Goal: Task Accomplishment & Management: Complete application form

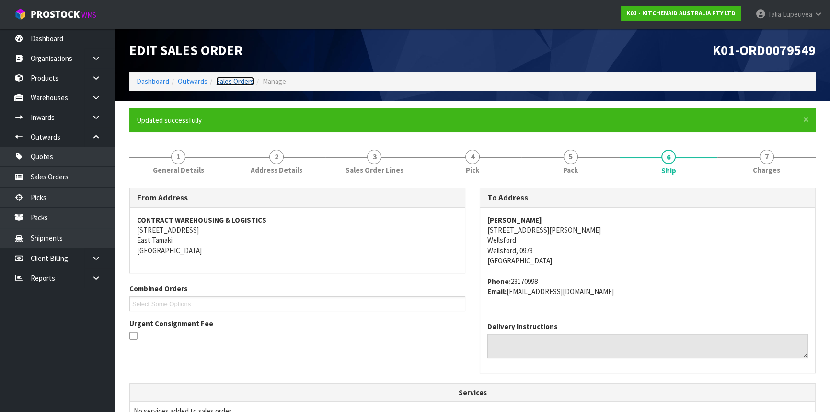
click at [240, 83] on link "Sales Orders" at bounding box center [235, 81] width 38 height 9
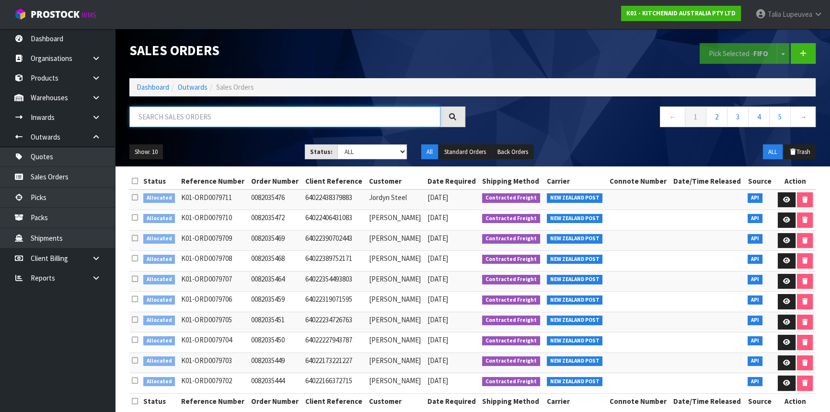
click at [249, 112] on input "text" at bounding box center [284, 116] width 311 height 21
type input "JOB-0413993"
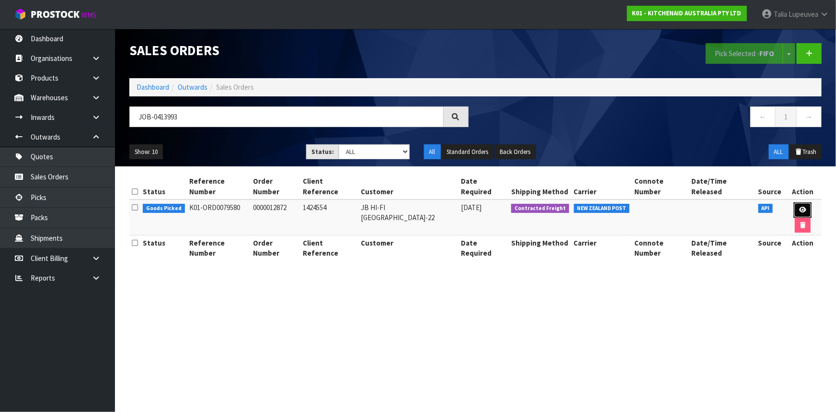
click at [800, 207] on icon at bounding box center [803, 210] width 7 height 6
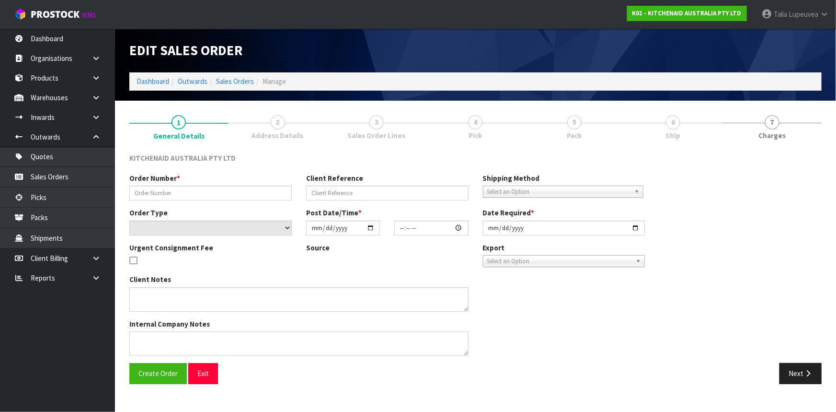
type input "0000012872"
type input "1424554"
select select "number:0"
type input "[DATE]"
type input "11:33:41.000"
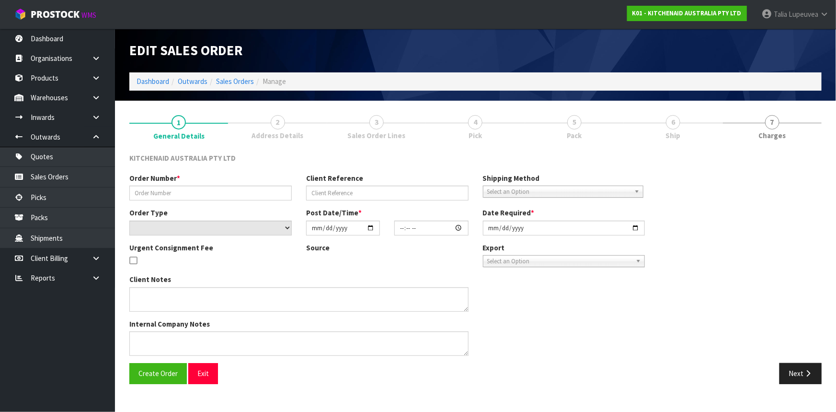
type input "[DATE]"
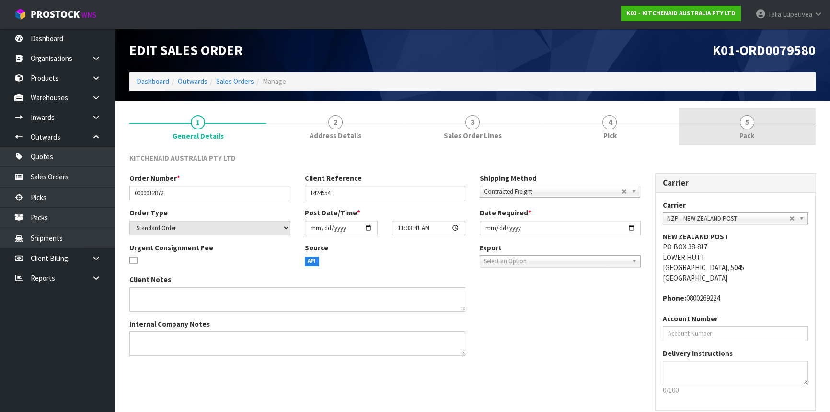
click at [754, 135] on link "5 Pack" at bounding box center [747, 127] width 137 height 38
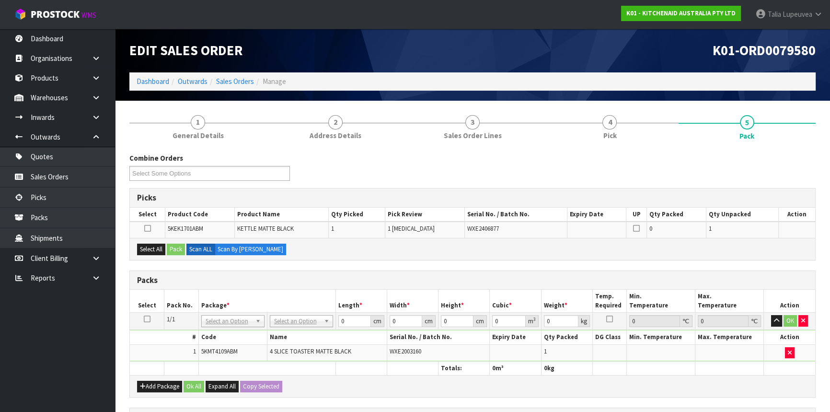
click at [145, 319] on icon at bounding box center [147, 319] width 7 height 0
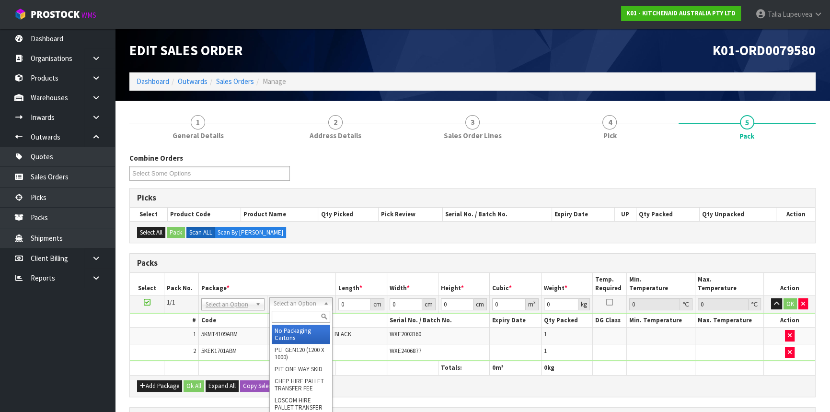
click at [292, 314] on input "text" at bounding box center [301, 317] width 58 height 12
type input "OC"
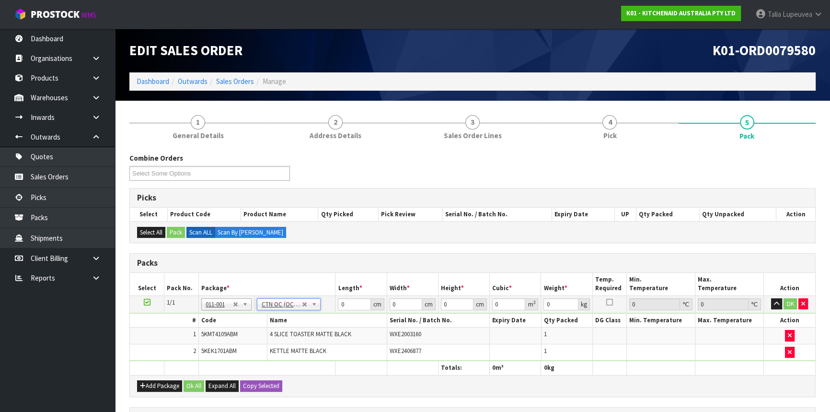
type input "6.55"
click at [304, 309] on tr "1/1 NONE 007-001 007-002 007-004 007-009 007-013 007-014 007-015 007-017 007-01…" at bounding box center [472, 303] width 685 height 17
type input "57"
type input "38"
type input "2"
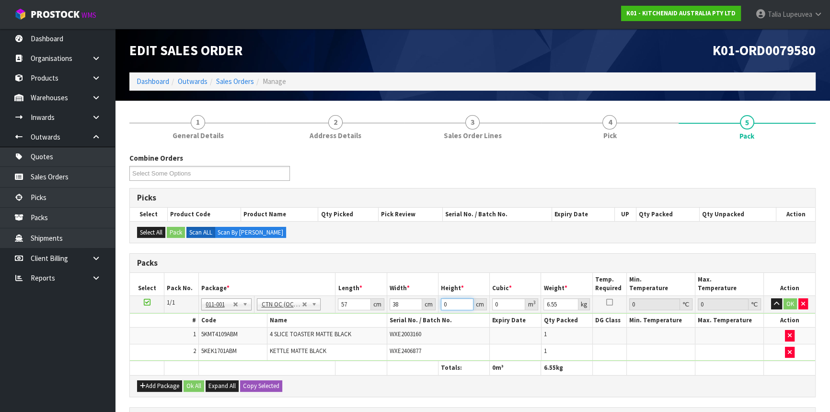
type input "0.004332"
type input "29"
type input "0.062814"
type input "29"
type input "8"
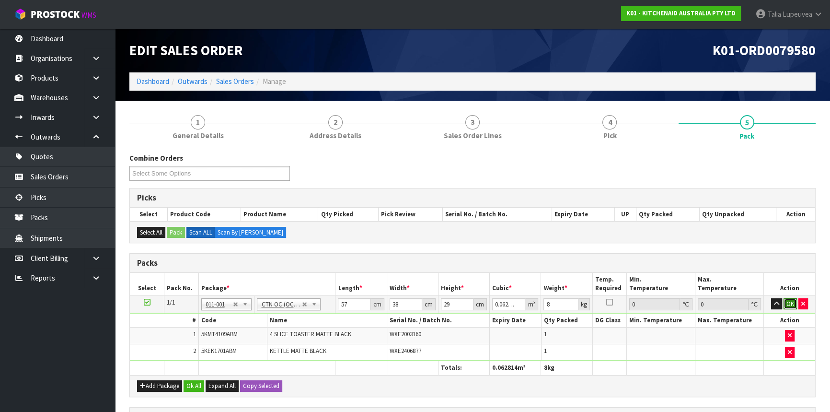
click at [787, 300] on button "OK" at bounding box center [790, 304] width 13 height 12
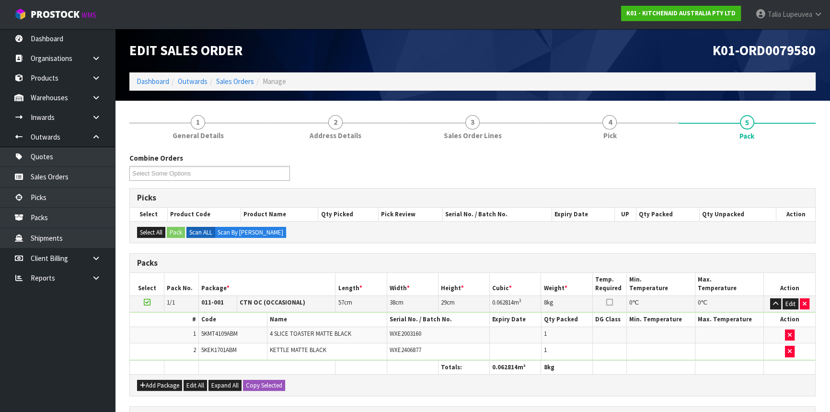
scroll to position [163, 0]
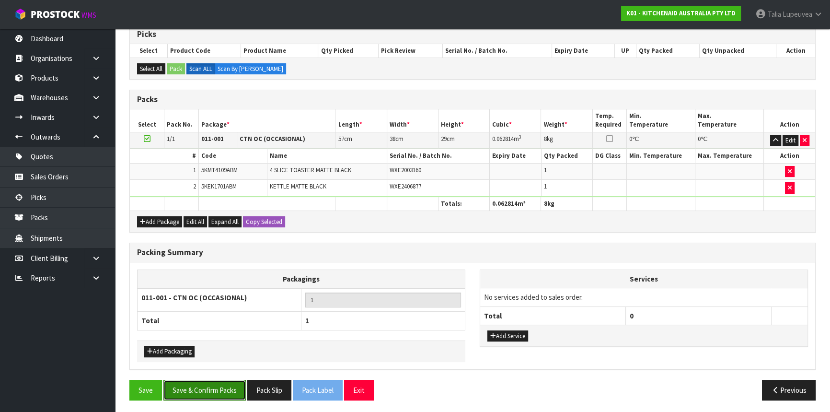
click at [225, 383] on button "Save & Confirm Packs" at bounding box center [204, 390] width 82 height 21
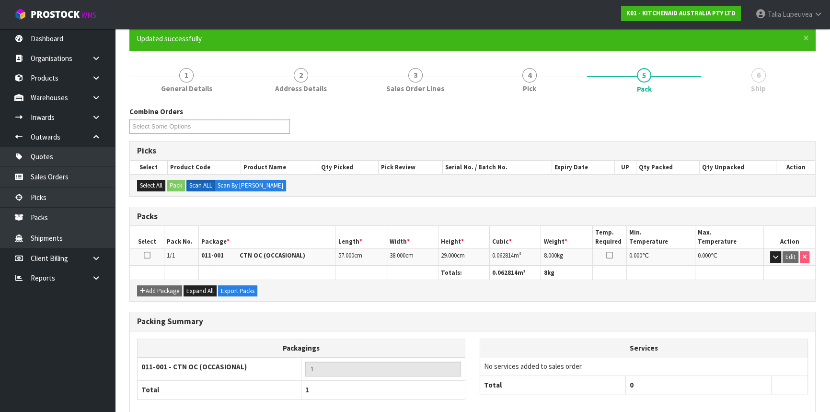
scroll to position [129, 0]
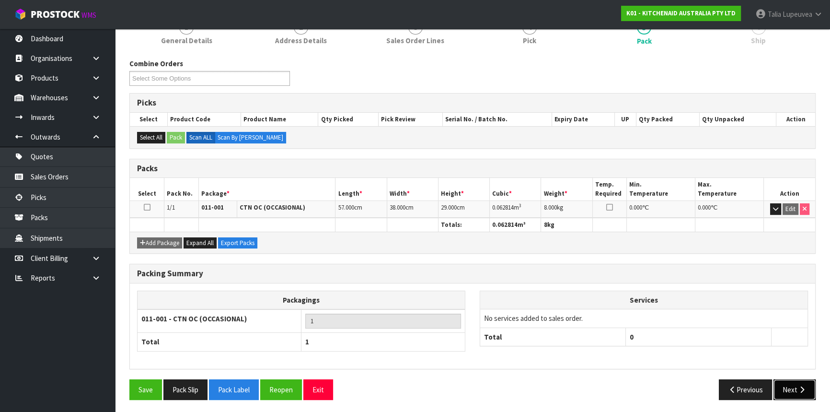
click at [791, 389] on button "Next" at bounding box center [795, 389] width 42 height 21
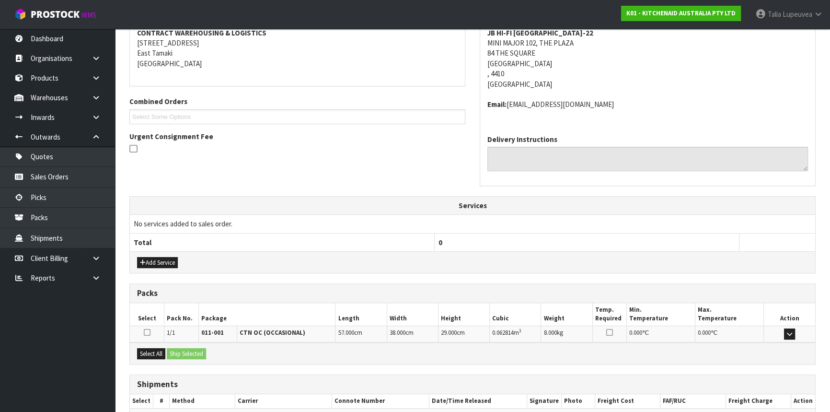
scroll to position [241, 0]
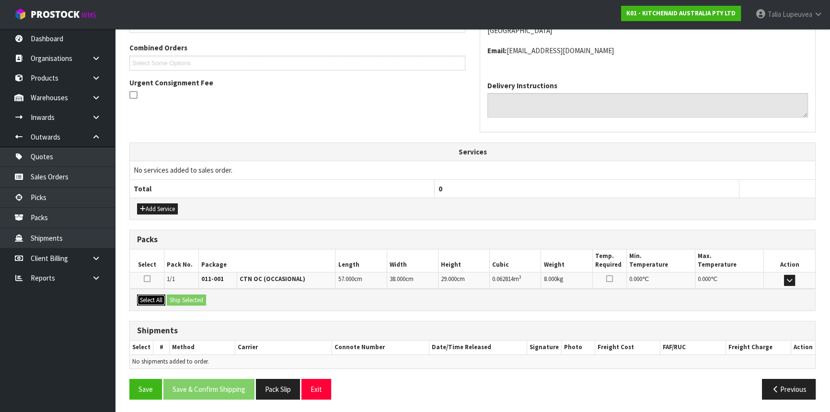
click at [158, 299] on button "Select All" at bounding box center [151, 300] width 28 height 12
click at [179, 294] on button "Ship Selected" at bounding box center [186, 300] width 39 height 12
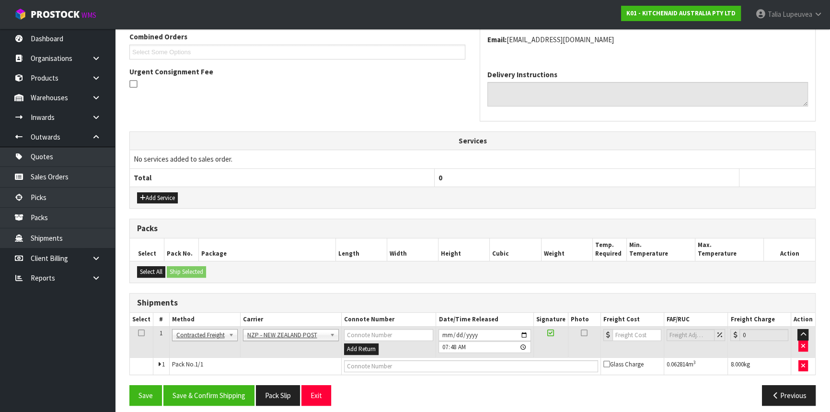
scroll to position [258, 0]
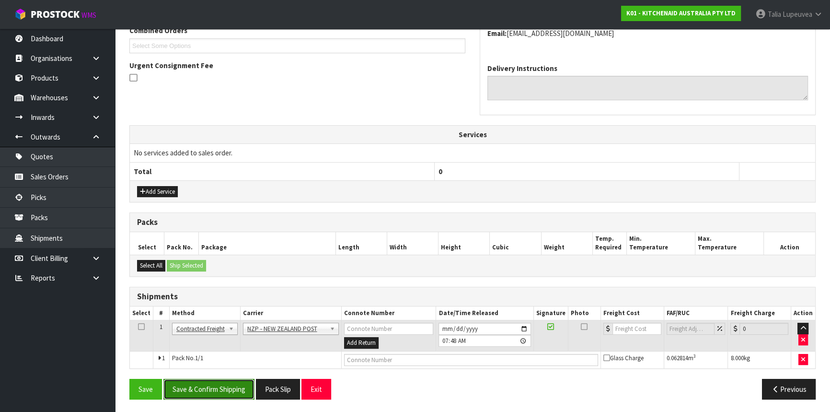
click at [230, 384] on button "Save & Confirm Shipping" at bounding box center [208, 389] width 91 height 21
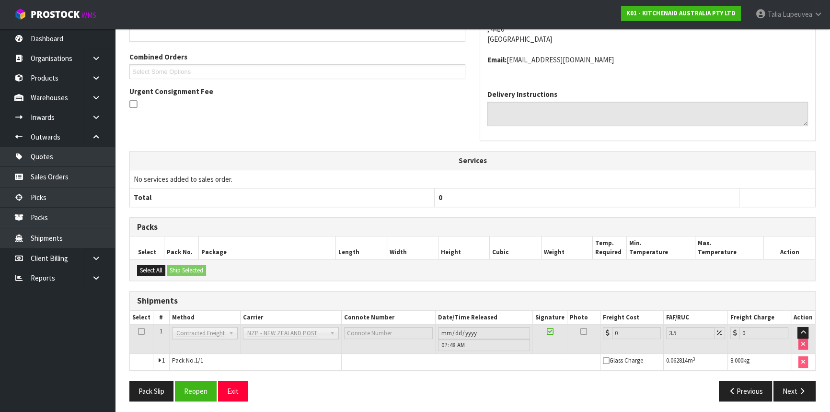
scroll to position [244, 0]
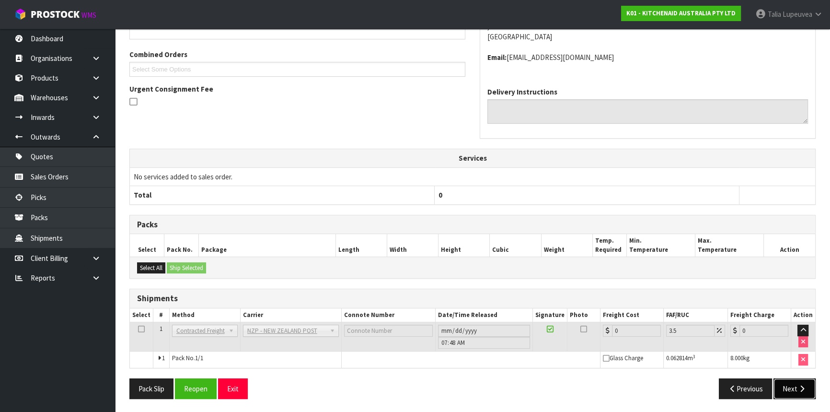
click at [776, 386] on button "Next" at bounding box center [795, 388] width 42 height 21
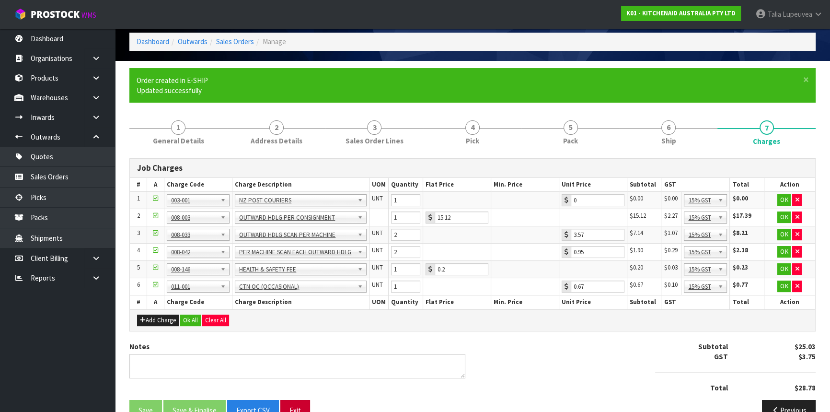
scroll to position [62, 0]
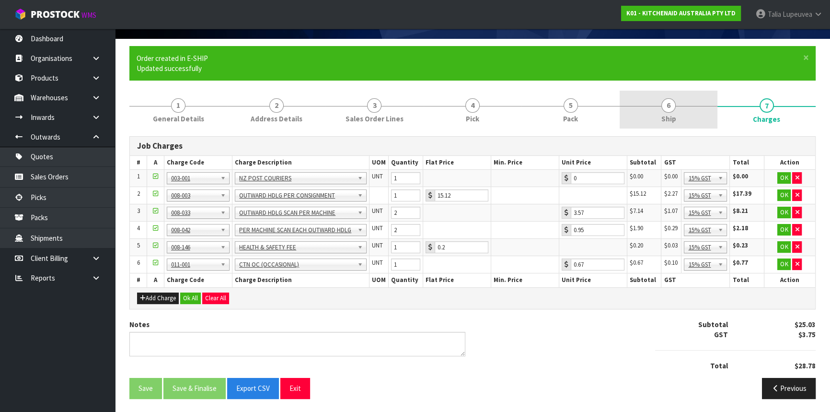
click at [697, 110] on link "6 Ship" at bounding box center [669, 110] width 98 height 38
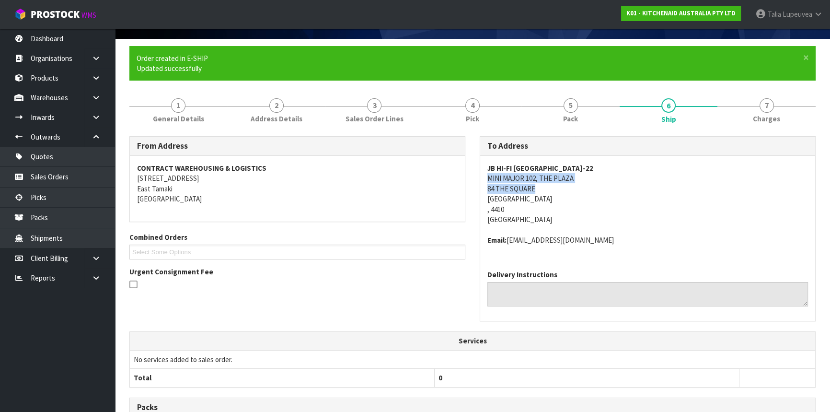
drag, startPoint x: 486, startPoint y: 177, endPoint x: 577, endPoint y: 187, distance: 91.1
click at [577, 187] on div "JB HI-FI [GEOGRAPHIC_DATA]-22 MINI MAJOR [STREET_ADDRESS] Email: [EMAIL_ADDRESS…" at bounding box center [647, 209] width 335 height 106
copy address "MINI MAJOR 102, THE [GEOGRAPHIC_DATA]"
click at [666, 177] on address "JB HI-FI [GEOGRAPHIC_DATA]-22 MINI MAJOR 102, THE PLAZA [STREET_ADDRESS]" at bounding box center [647, 194] width 321 height 62
drag, startPoint x: 480, startPoint y: 179, endPoint x: 595, endPoint y: 186, distance: 115.2
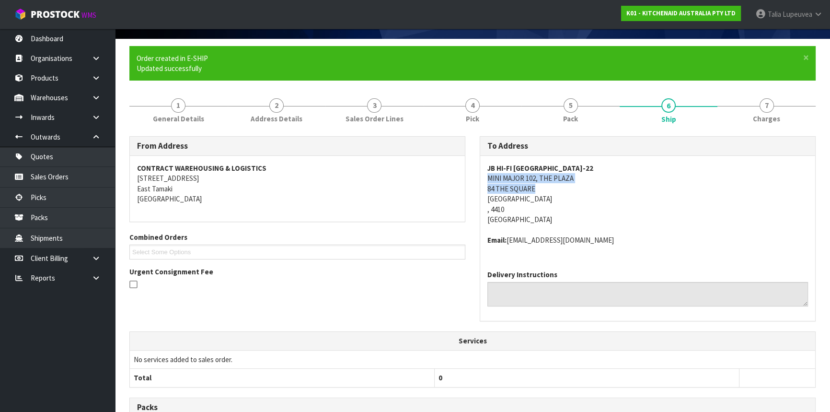
click at [595, 186] on div "JB HI-FI [GEOGRAPHIC_DATA]-22 MINI MAJOR [STREET_ADDRESS] Email: [EMAIL_ADDRESS…" at bounding box center [647, 209] width 335 height 106
copy address "MINI MAJOR 102, THE [GEOGRAPHIC_DATA]"
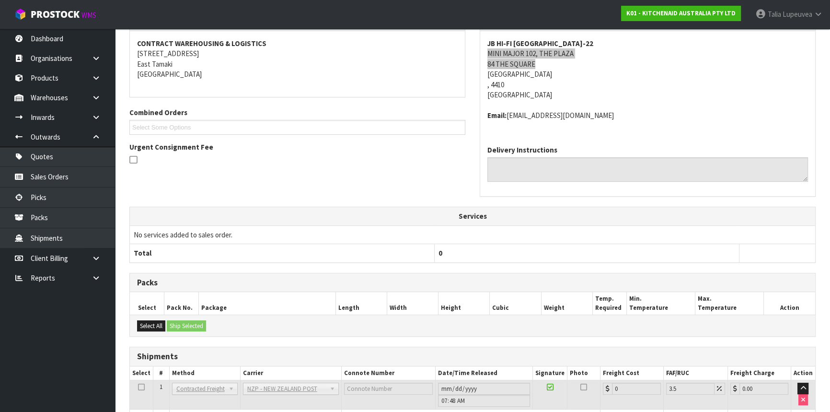
scroll to position [70, 0]
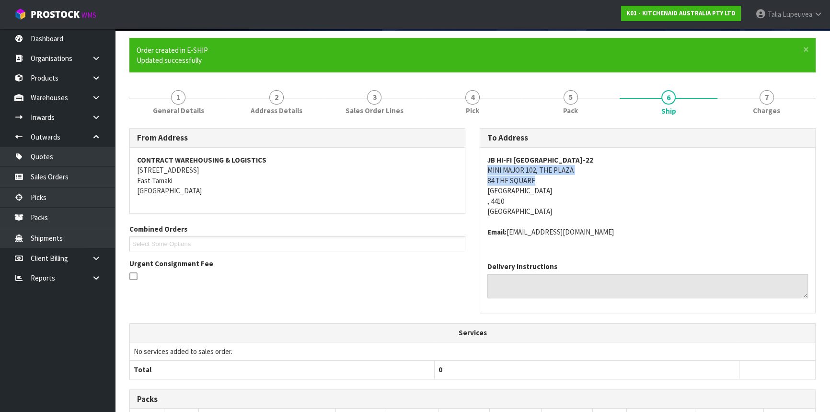
drag, startPoint x: 495, startPoint y: 177, endPoint x: 510, endPoint y: 179, distance: 15.4
click at [495, 177] on address "JB HI-FI [GEOGRAPHIC_DATA]-22 MINI MAJOR 102, THE PLAZA [STREET_ADDRESS]" at bounding box center [647, 186] width 321 height 62
drag, startPoint x: 487, startPoint y: 172, endPoint x: 599, endPoint y: 171, distance: 112.6
click at [599, 171] on div "JB HI-FI [GEOGRAPHIC_DATA]-22 MINI MAJOR [STREET_ADDRESS] Email: [EMAIL_ADDRESS…" at bounding box center [647, 201] width 335 height 106
copy address "MINI MAJOR 102, THE PLAZA"
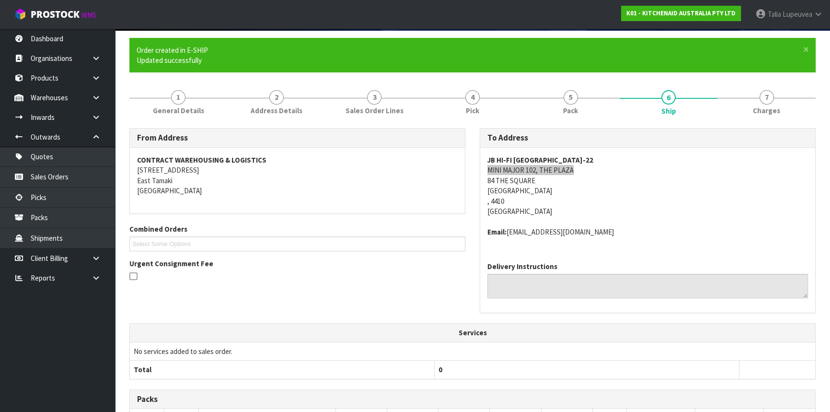
scroll to position [244, 0]
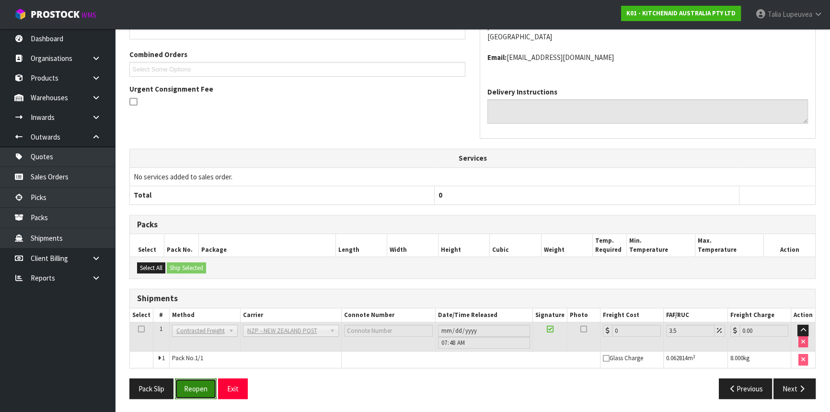
click at [206, 393] on button "Reopen" at bounding box center [196, 388] width 42 height 21
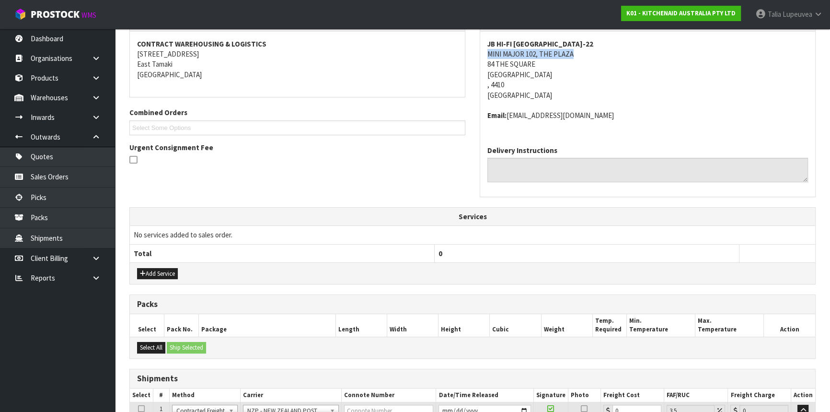
scroll to position [267, 0]
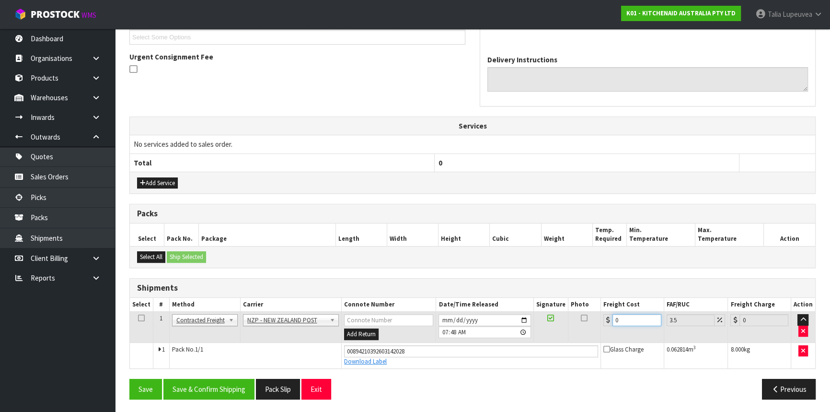
drag, startPoint x: 611, startPoint y: 321, endPoint x: 589, endPoint y: 327, distance: 22.9
click at [589, 327] on tr "1 Client Local Pickup Customer Local Pickup Company Freight Contracted Freight …" at bounding box center [472, 327] width 685 height 31
type input "1"
type input "1.03"
type input "10"
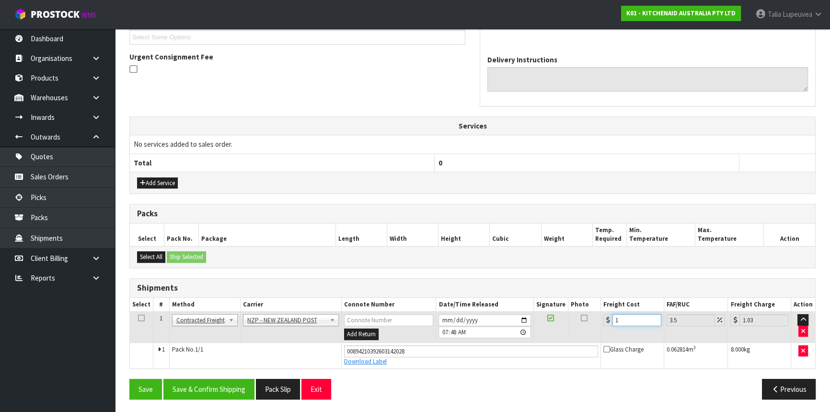
type input "10.35"
type input "10.8"
type input "11.18"
type input "10.86"
type input "11.24"
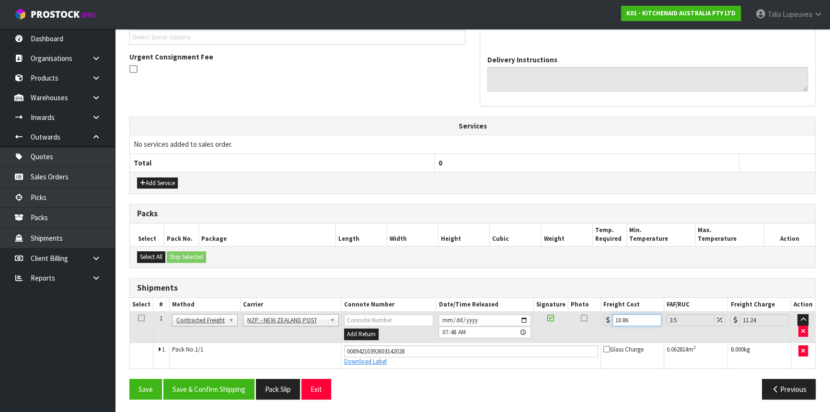
type input "10.8"
type input "11.18"
type input "10.89"
type input "11.27"
type input "10.89"
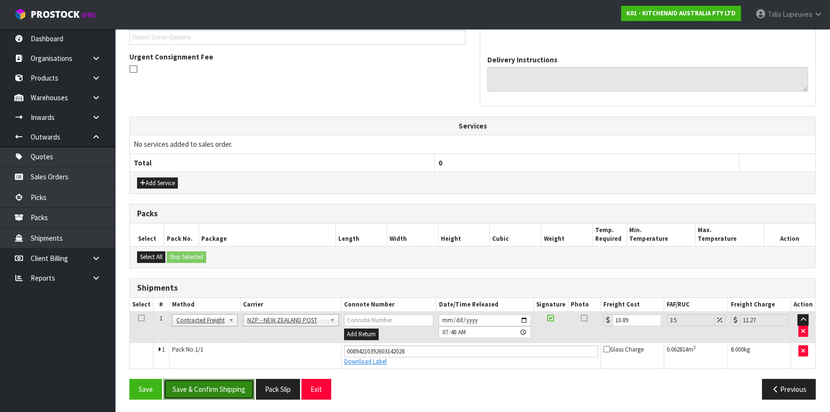
click at [194, 385] on button "Save & Confirm Shipping" at bounding box center [208, 389] width 91 height 21
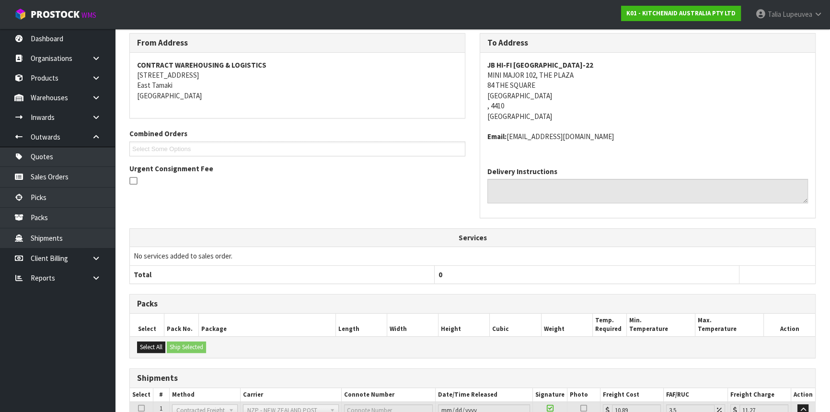
scroll to position [241, 0]
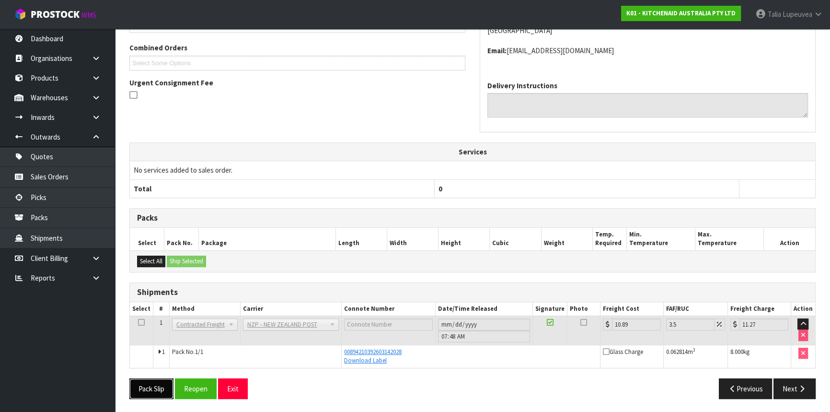
click at [167, 380] on button "Pack Slip" at bounding box center [151, 388] width 44 height 21
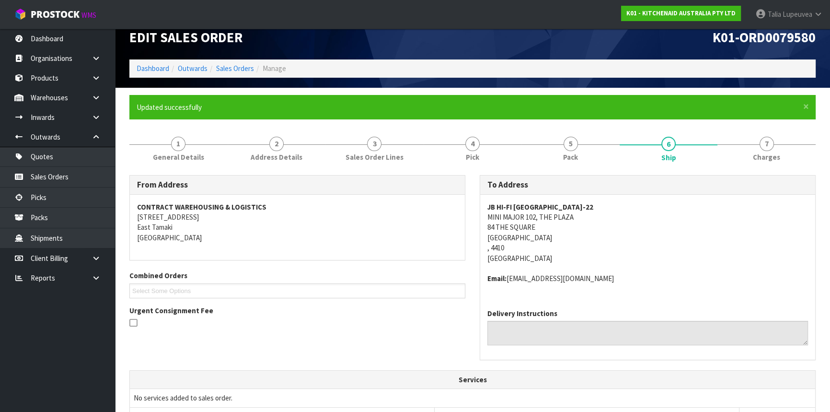
scroll to position [0, 0]
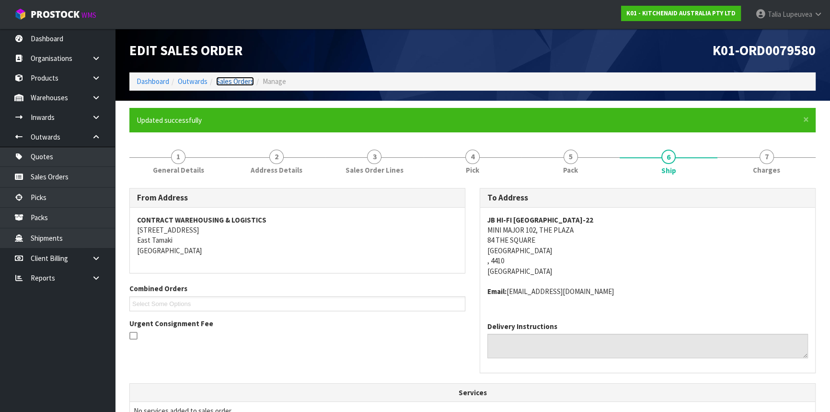
click at [236, 82] on link "Sales Orders" at bounding box center [235, 81] width 38 height 9
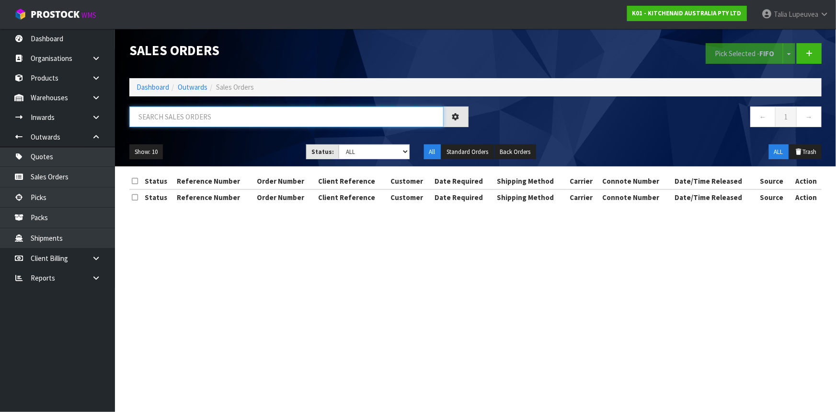
click at [245, 118] on input "text" at bounding box center [286, 116] width 314 height 21
type input "JOB-0413783"
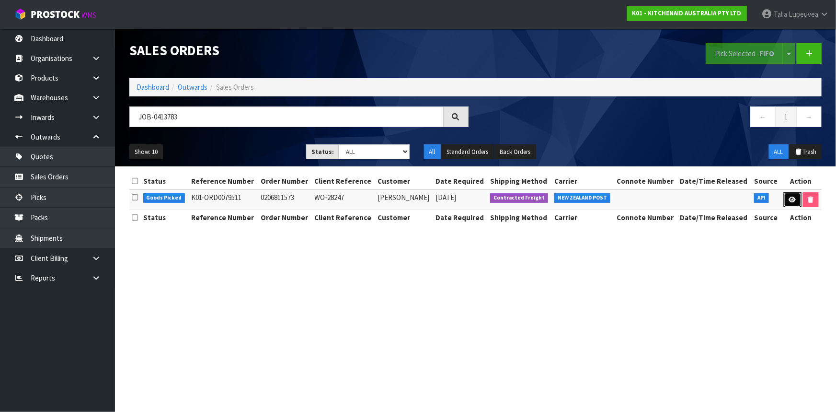
click at [789, 197] on icon at bounding box center [792, 200] width 7 height 6
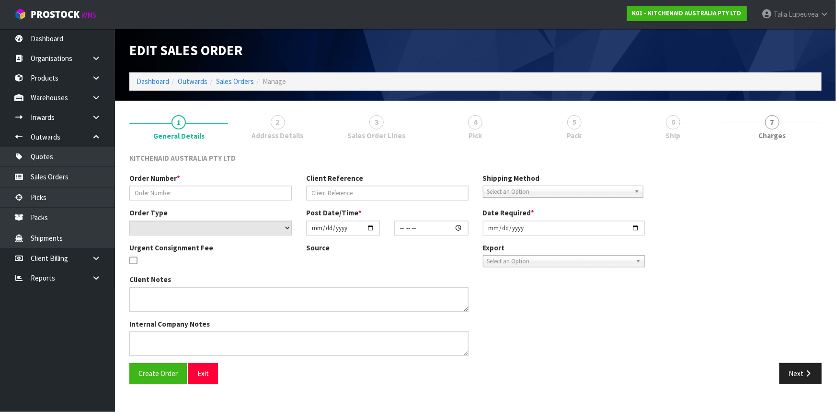
type input "0206811573"
type input "WO-28247"
select select "number:0"
type input "[DATE]"
type input "15:42:21.000"
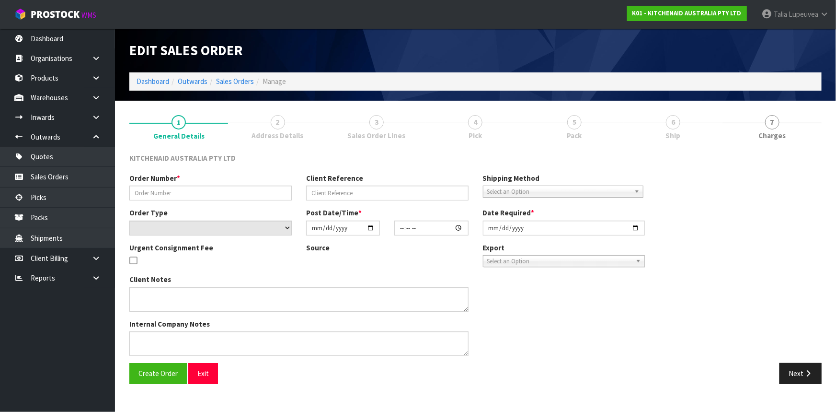
type input "[DATE]"
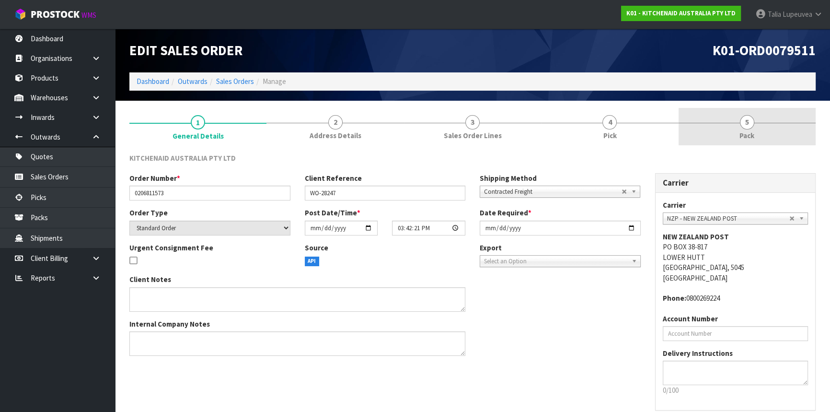
click at [748, 117] on span "5" at bounding box center [747, 122] width 14 height 14
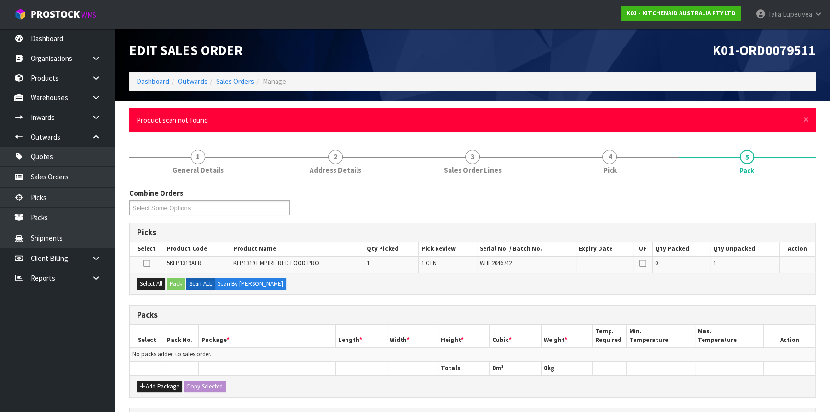
click at [810, 119] on div "× Close Product scan not found" at bounding box center [472, 120] width 686 height 24
click at [803, 119] on span "×" at bounding box center [806, 119] width 6 height 13
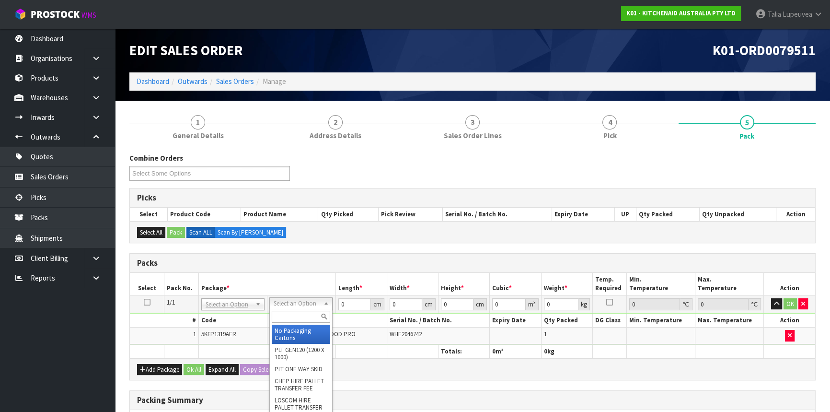
click at [306, 313] on input "text" at bounding box center [301, 317] width 58 height 12
type input "OWN"
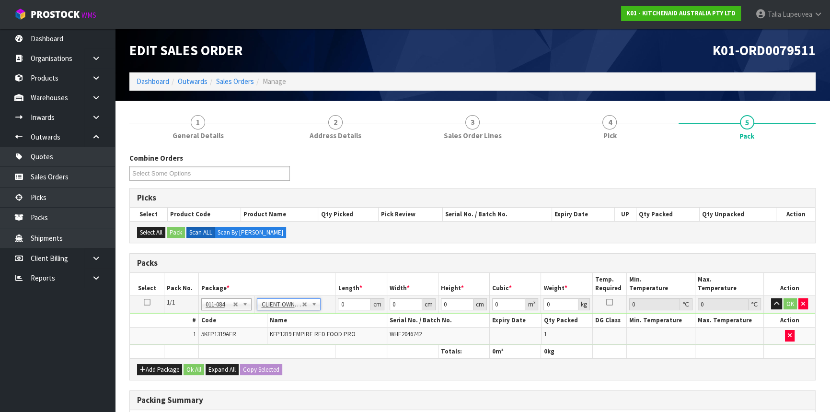
type input "6.5"
drag, startPoint x: 351, startPoint y: 302, endPoint x: 336, endPoint y: 296, distance: 16.7
click at [313, 309] on tr "1/1 NONE 007-001 007-002 007-004 007-009 007-013 007-014 007-015 007-017 007-01…" at bounding box center [472, 303] width 685 height 17
type input "50"
type input "29"
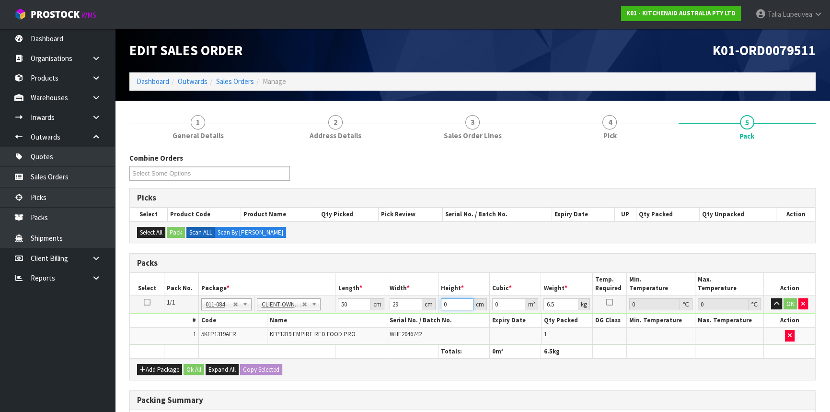
type input "2"
type input "0.0029"
type input "29"
type input "0.04205"
type input "29"
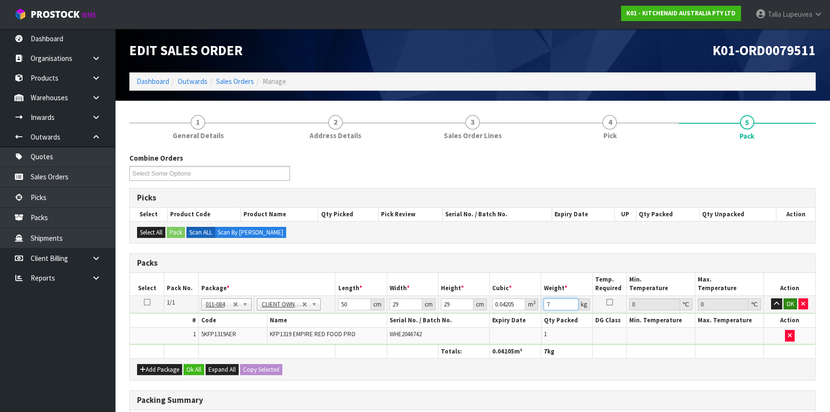
type input "7"
click at [795, 299] on button "OK" at bounding box center [790, 304] width 13 height 12
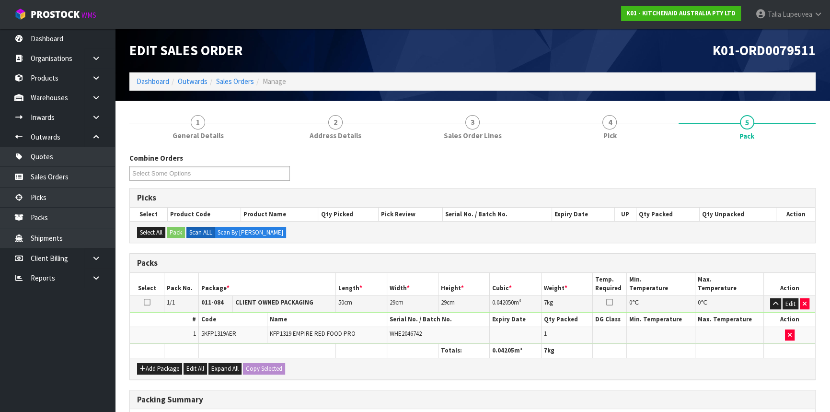
scroll to position [147, 0]
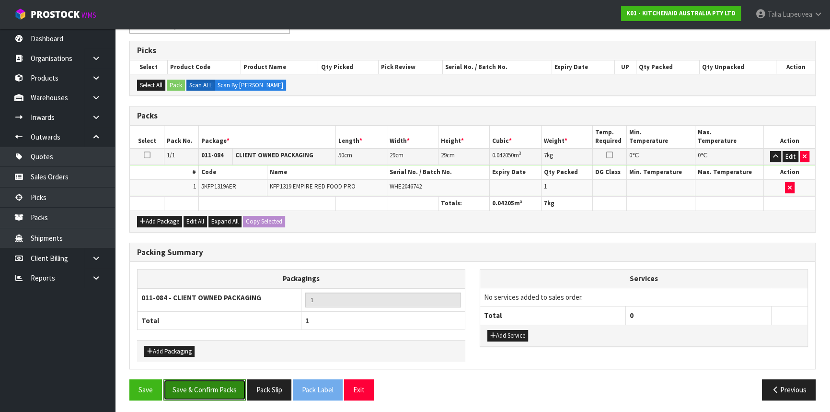
click at [223, 379] on button "Save & Confirm Packs" at bounding box center [204, 389] width 82 height 21
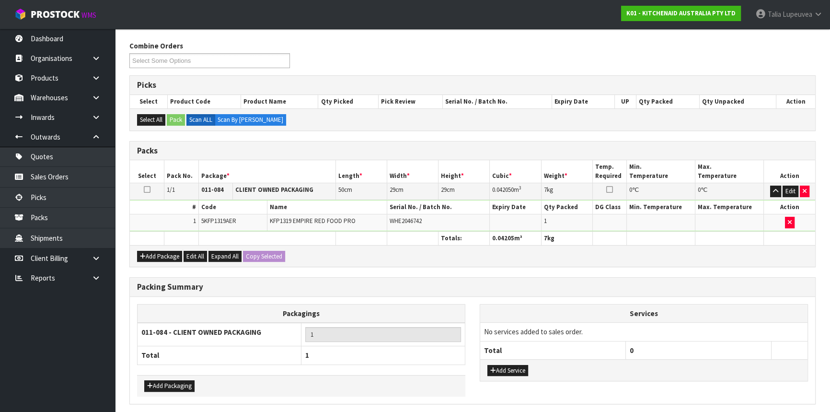
scroll to position [0, 0]
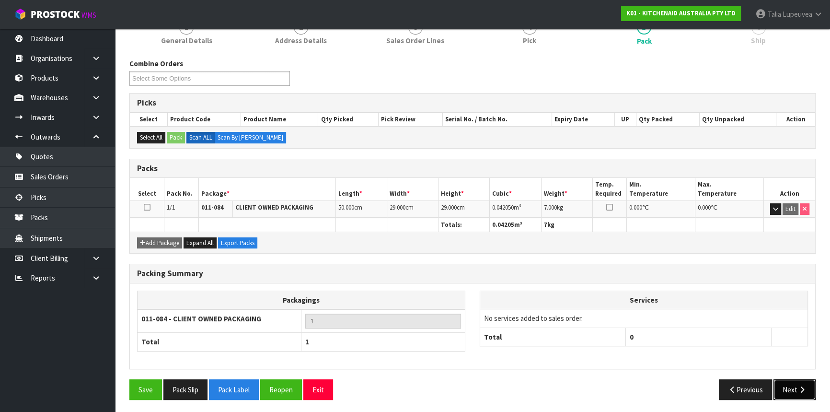
click at [800, 392] on button "Next" at bounding box center [795, 389] width 42 height 21
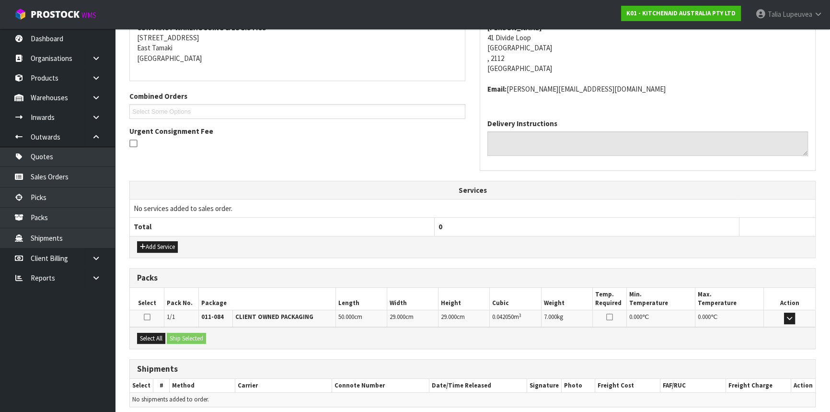
scroll to position [230, 0]
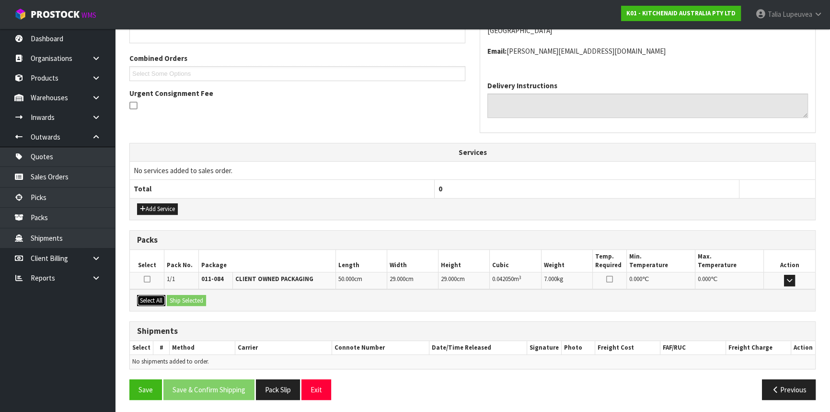
click at [150, 301] on button "Select All" at bounding box center [151, 301] width 28 height 12
click at [185, 295] on button "Ship Selected" at bounding box center [186, 301] width 39 height 12
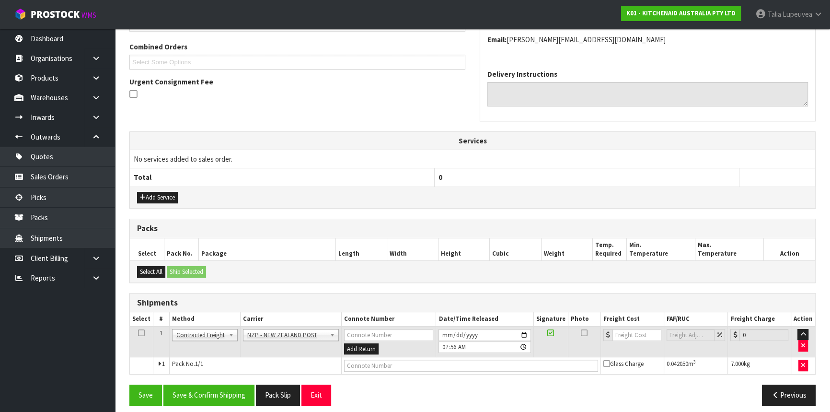
scroll to position [247, 0]
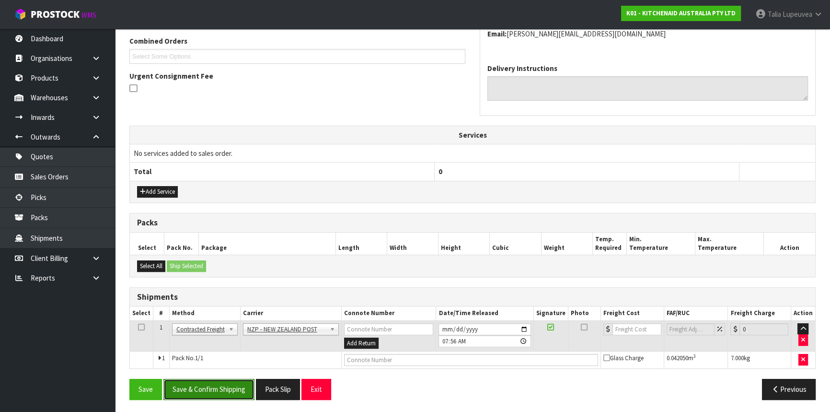
click at [199, 393] on button "Save & Confirm Shipping" at bounding box center [208, 389] width 91 height 21
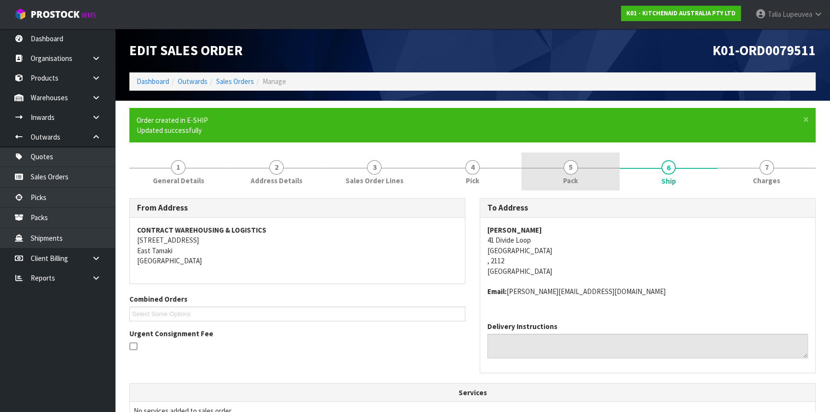
click at [592, 172] on link "5 Pack" at bounding box center [571, 171] width 98 height 38
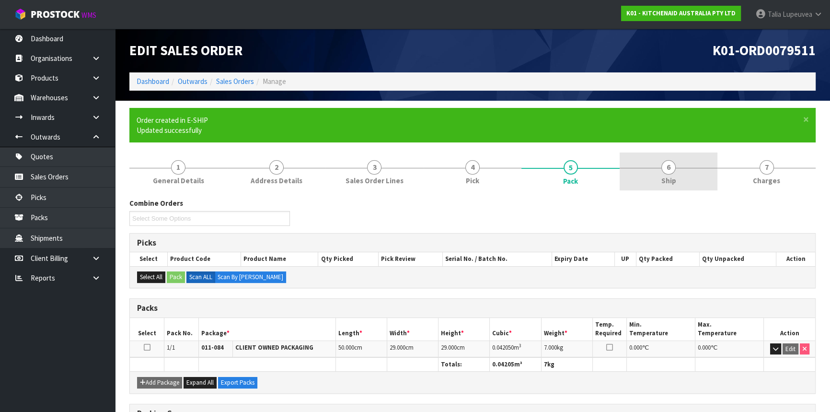
click at [675, 170] on link "6 Ship" at bounding box center [669, 171] width 98 height 38
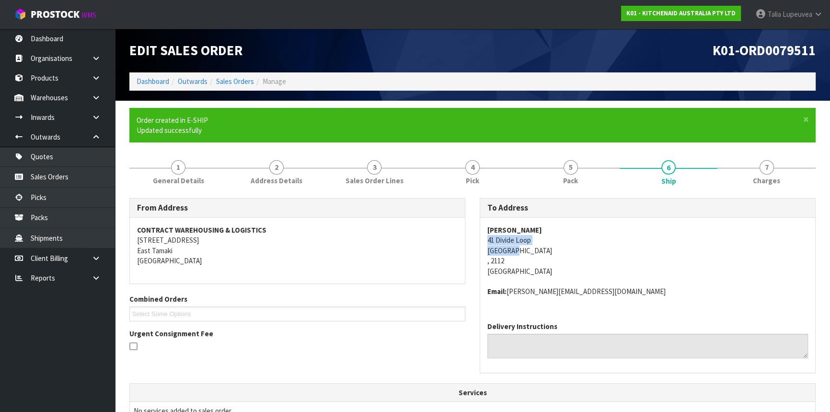
drag, startPoint x: 484, startPoint y: 241, endPoint x: 552, endPoint y: 249, distance: 68.1
click at [552, 249] on div "[PERSON_NAME] [STREET_ADDRESS] Email: [PERSON_NAME][EMAIL_ADDRESS][DOMAIN_NAME]" at bounding box center [647, 266] width 335 height 96
copy address "[STREET_ADDRESS]"
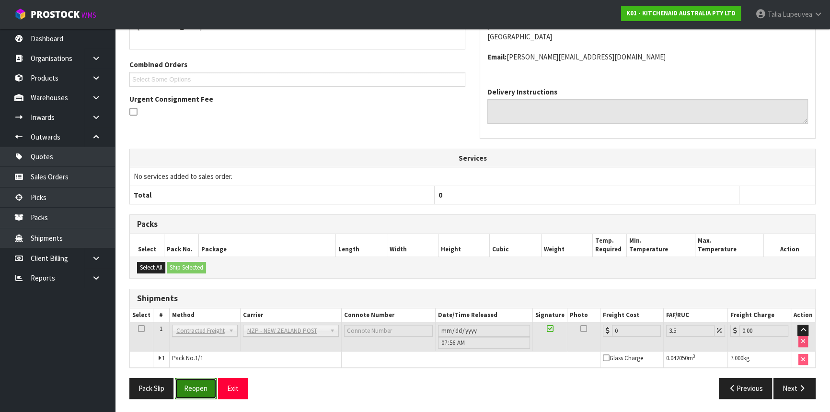
click at [209, 390] on button "Reopen" at bounding box center [196, 388] width 42 height 21
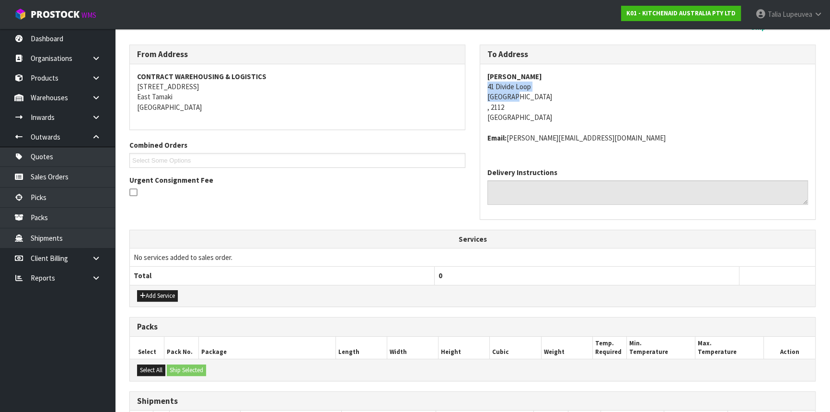
scroll to position [256, 0]
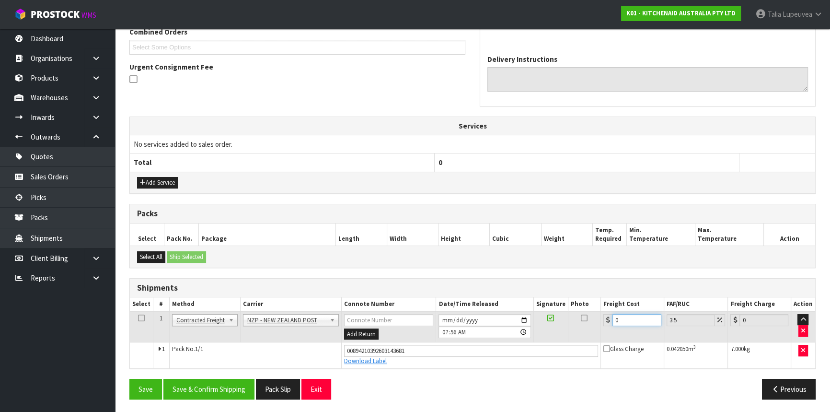
drag, startPoint x: 623, startPoint y: 316, endPoint x: 574, endPoint y: 330, distance: 51.2
click at [574, 330] on tr "1 Client Local Pickup Customer Local Pickup Company Freight Contracted Freight …" at bounding box center [472, 326] width 685 height 31
type input "4"
type input "4.14"
type input "4.3"
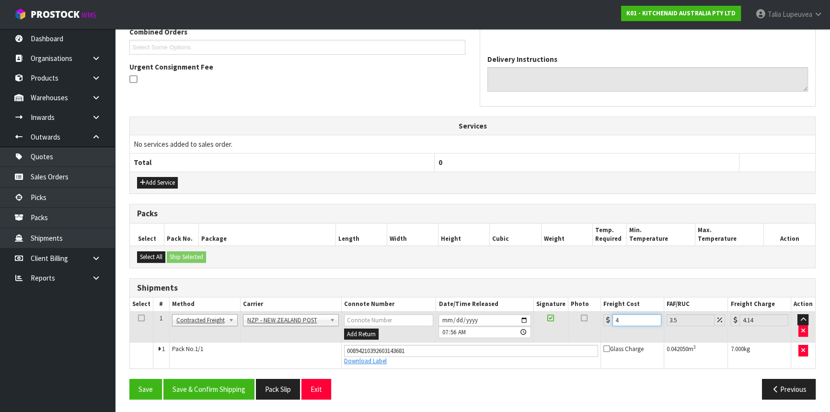
type input "4.45"
type input "4.33"
type input "4.48"
type input "4.33"
click at [213, 384] on button "Save & Confirm Shipping" at bounding box center [208, 389] width 91 height 21
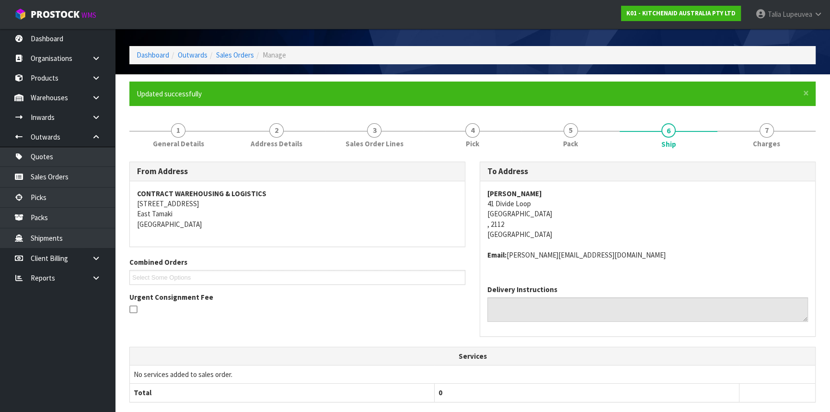
scroll to position [0, 0]
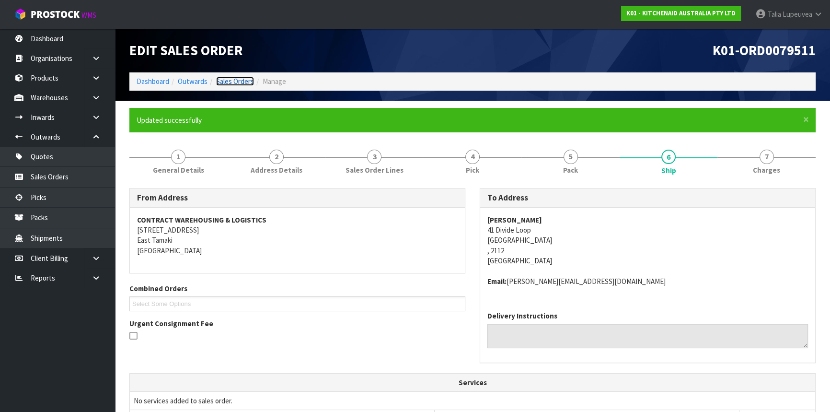
click at [239, 77] on link "Sales Orders" at bounding box center [235, 81] width 38 height 9
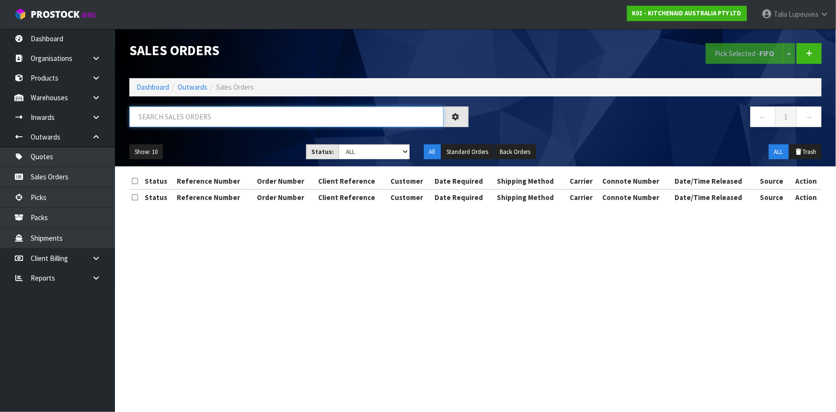
click at [241, 115] on input "text" at bounding box center [286, 116] width 314 height 21
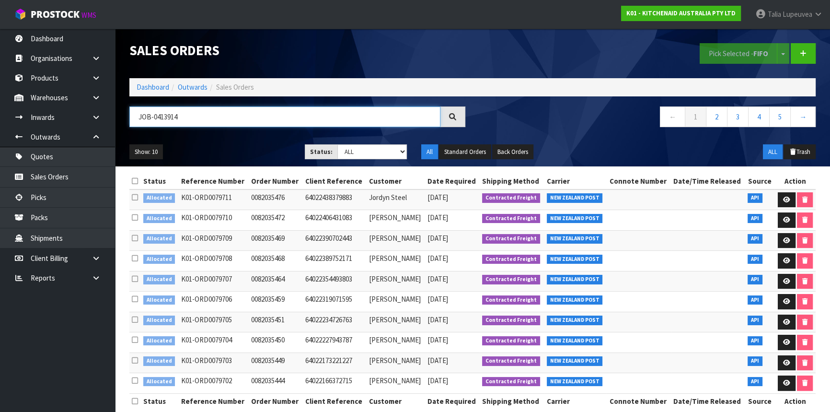
type input "JOB-0413914"
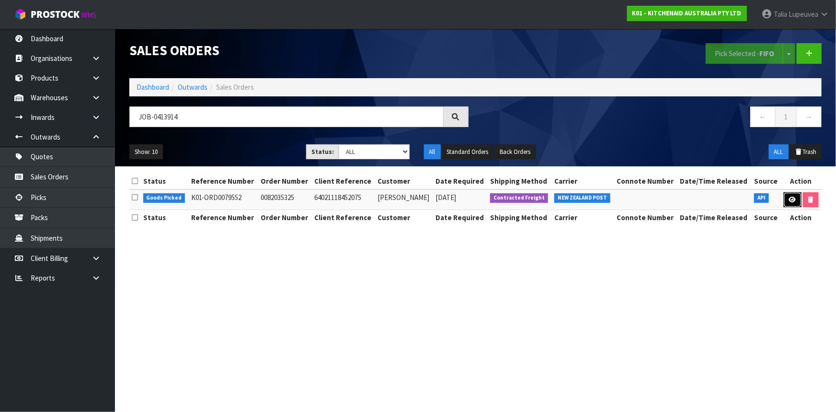
click at [786, 198] on link at bounding box center [793, 199] width 18 height 15
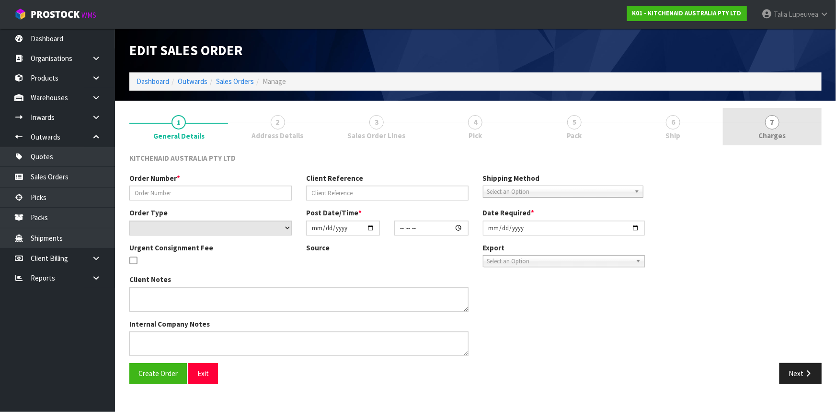
type input "0082035325"
type input "64021118452075"
select select "number:0"
type input "[DATE]"
type input "09:40:27.000"
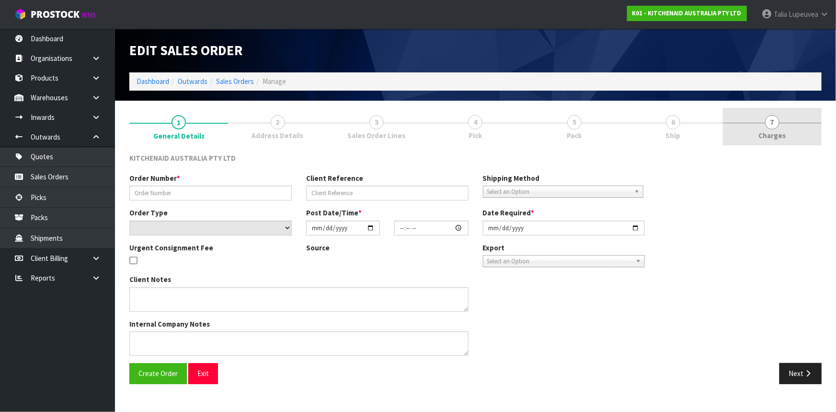
type input "[DATE]"
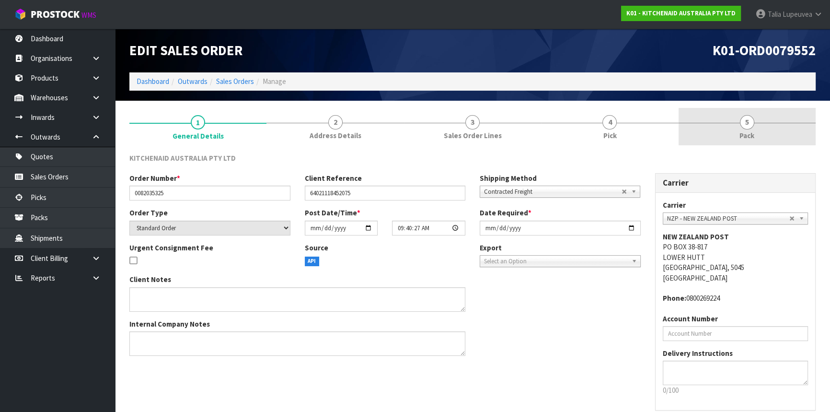
click at [738, 123] on link "5 Pack" at bounding box center [747, 127] width 137 height 38
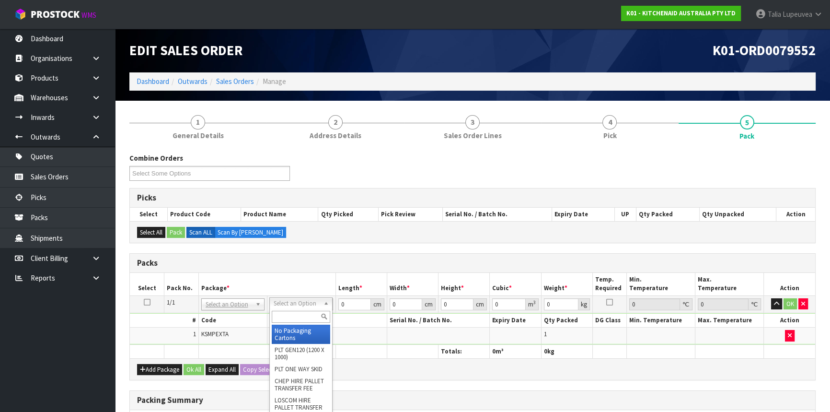
click at [302, 319] on input "text" at bounding box center [301, 317] width 58 height 12
type input "OWN"
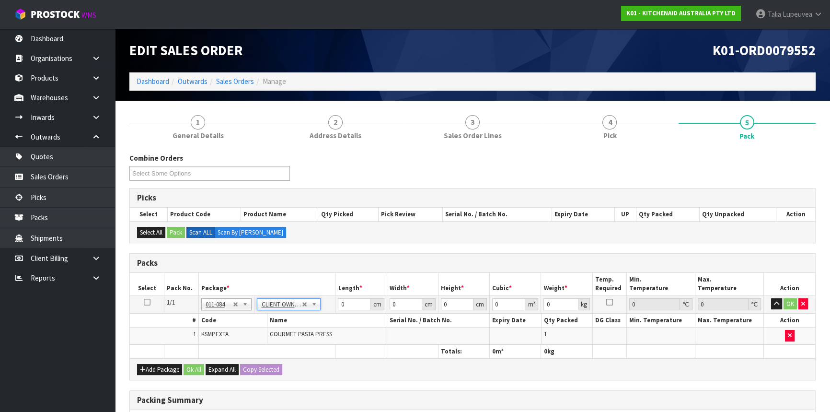
type input "2.36"
drag, startPoint x: 355, startPoint y: 295, endPoint x: 331, endPoint y: 304, distance: 25.6
click at [331, 304] on tr "1/1 NONE 007-001 007-002 007-004 007-009 007-013 007-014 007-015 007-017 007-01…" at bounding box center [472, 303] width 685 height 17
drag, startPoint x: 361, startPoint y: 304, endPoint x: 300, endPoint y: 322, distance: 63.9
click at [338, 310] on input "0" at bounding box center [354, 304] width 33 height 12
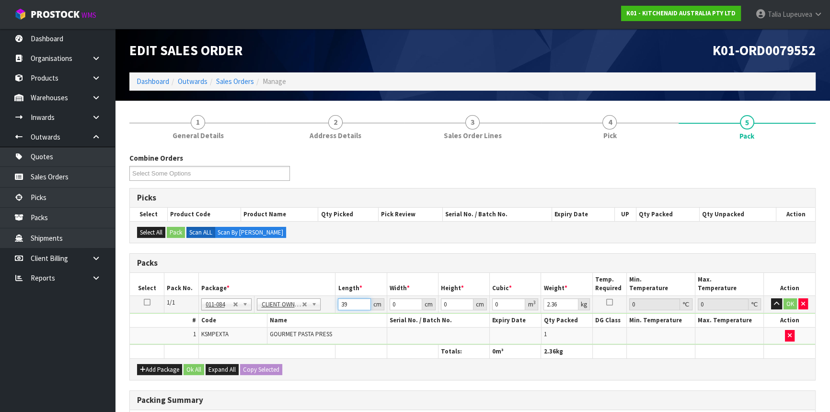
type input "39"
type input "28"
type input "1"
type input "0.001092"
type input "15"
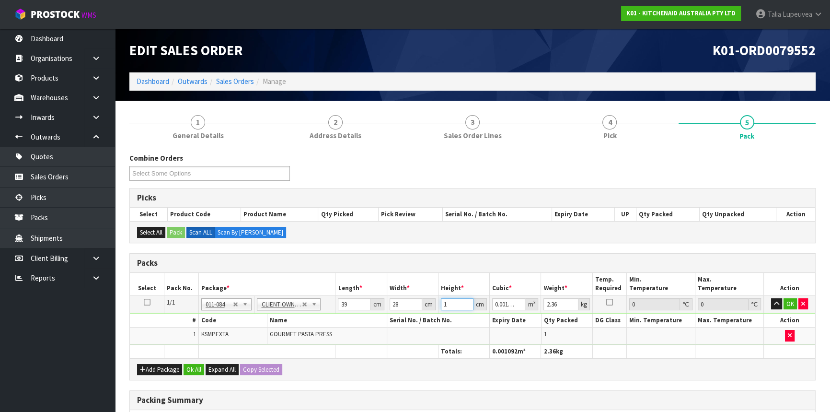
type input "0.01638"
type input "15"
type input "3"
click at [789, 302] on button "OK" at bounding box center [790, 304] width 13 height 12
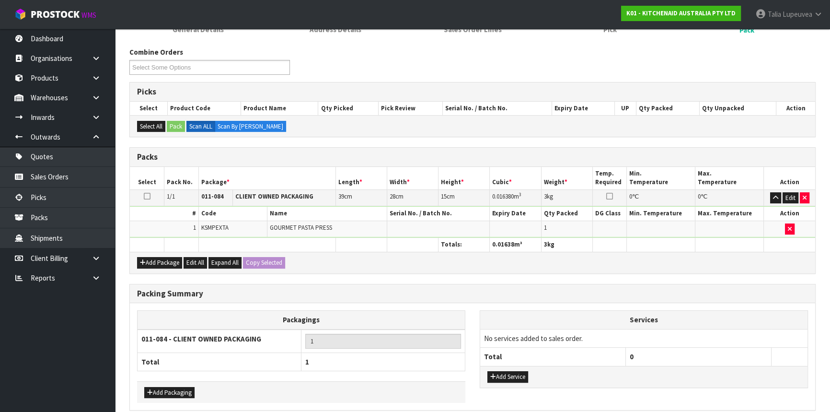
scroll to position [147, 0]
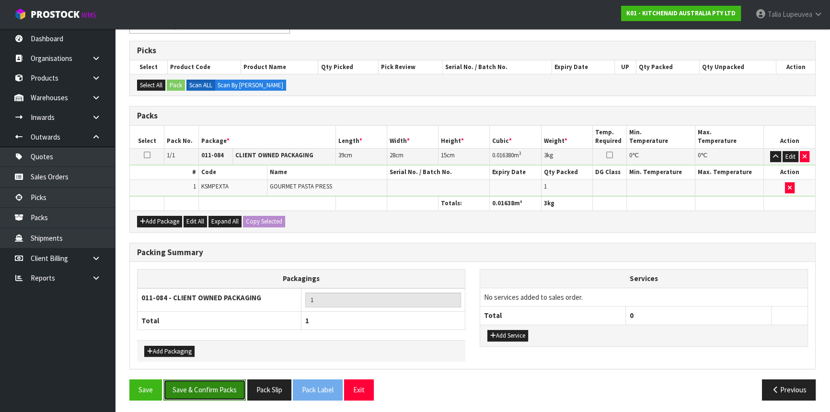
click at [210, 393] on button "Save & Confirm Packs" at bounding box center [204, 389] width 82 height 21
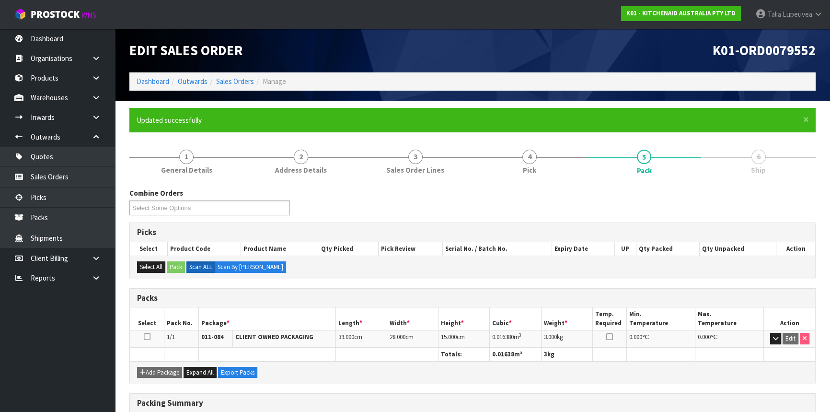
scroll to position [0, 0]
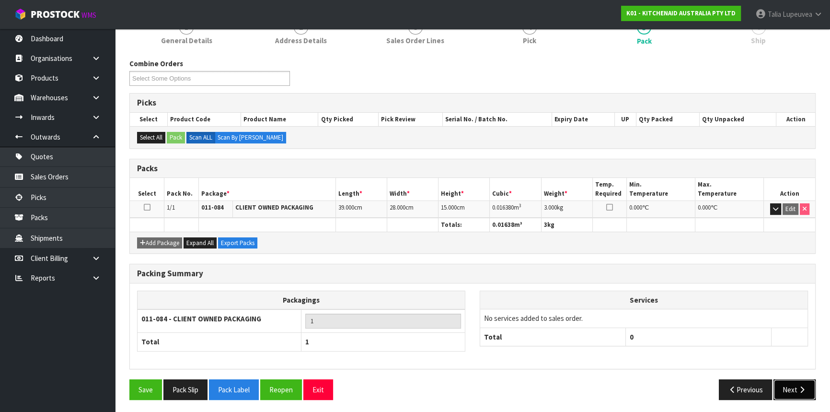
click at [801, 386] on icon "button" at bounding box center [802, 389] width 9 height 7
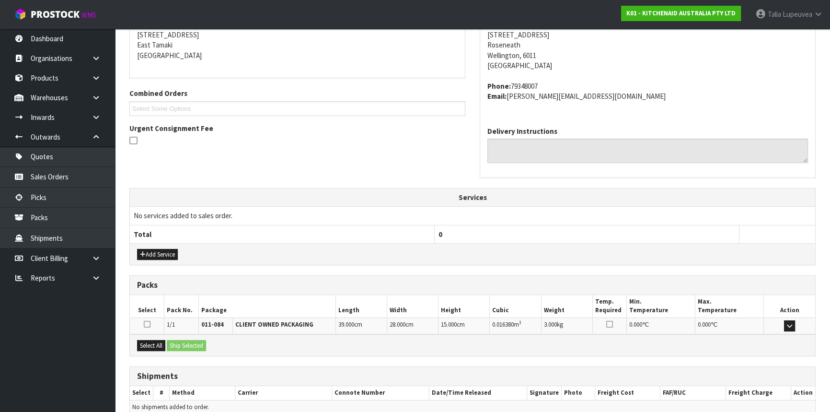
scroll to position [241, 0]
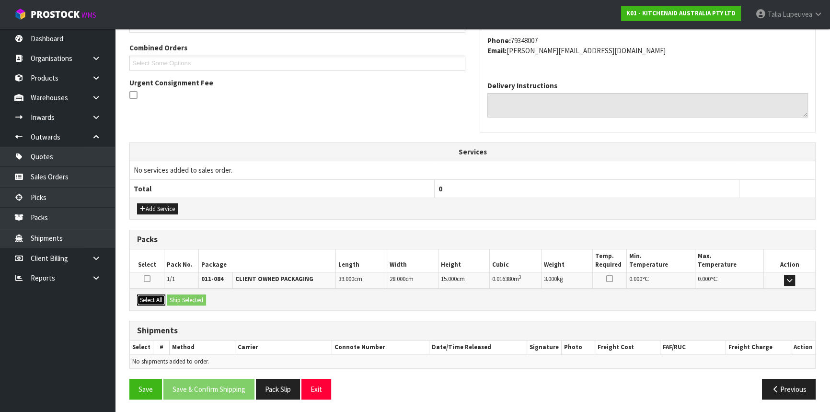
click at [158, 297] on button "Select All" at bounding box center [151, 300] width 28 height 12
click at [192, 301] on button "Ship Selected" at bounding box center [186, 300] width 39 height 12
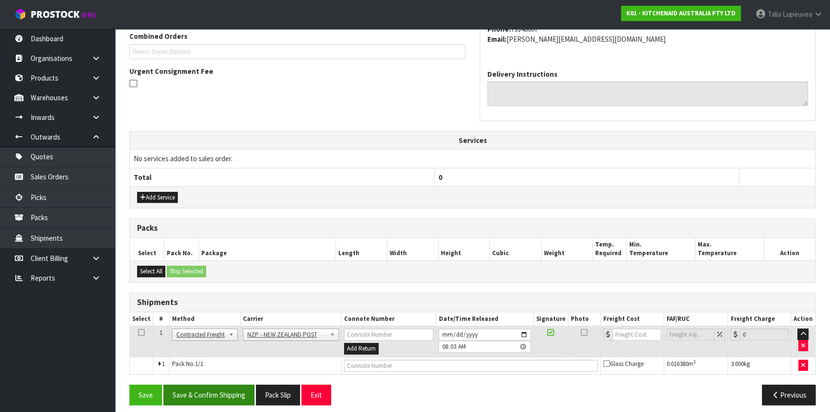
scroll to position [258, 0]
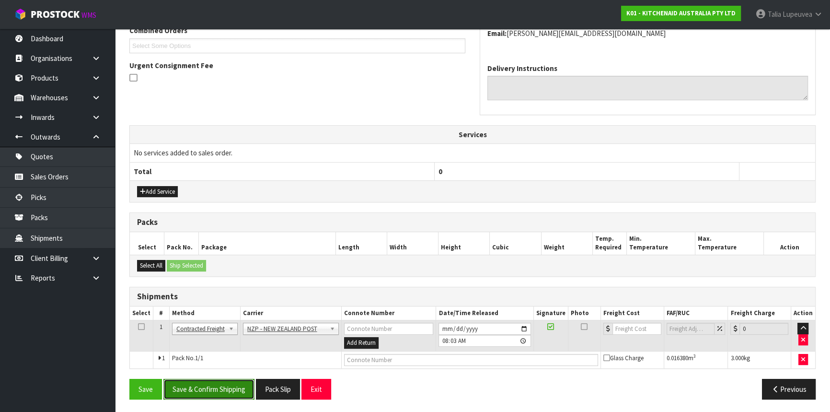
click at [211, 392] on button "Save & Confirm Shipping" at bounding box center [208, 389] width 91 height 21
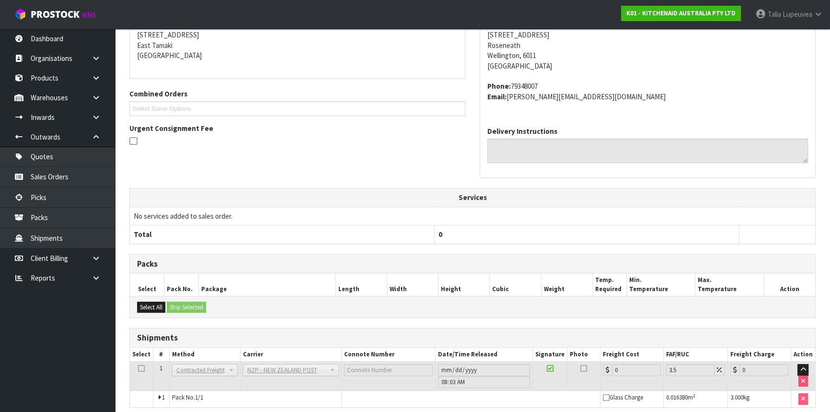
scroll to position [244, 0]
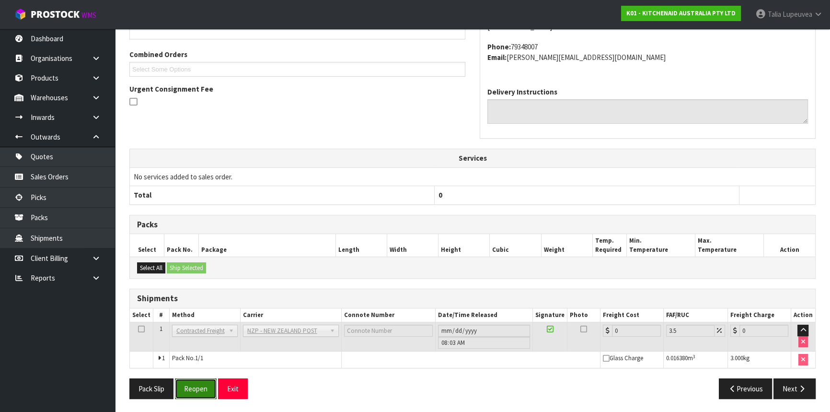
click at [201, 384] on button "Reopen" at bounding box center [196, 388] width 42 height 21
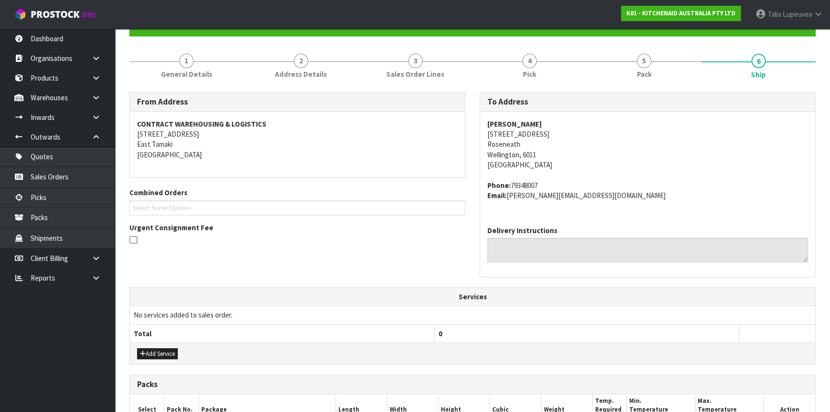
scroll to position [267, 0]
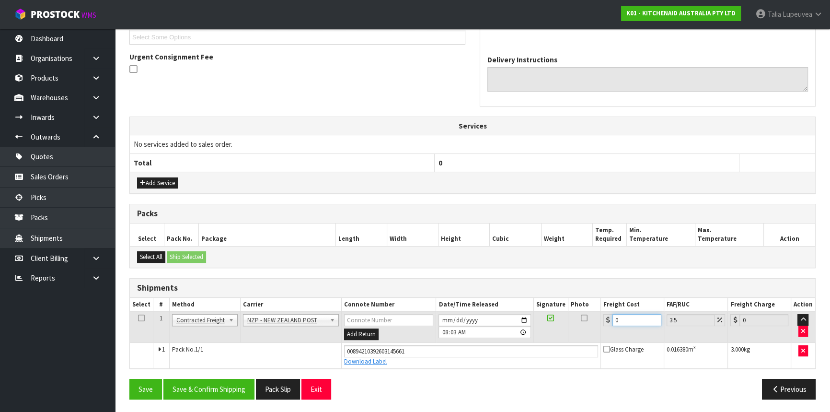
drag, startPoint x: 609, startPoint y: 316, endPoint x: 584, endPoint y: 308, distance: 26.7
click at [584, 308] on table "Select # Method Carrier Connote Number Date/Time Released Signature Photo Freig…" at bounding box center [472, 333] width 685 height 70
type input "8"
type input "8.28"
type input "8.4"
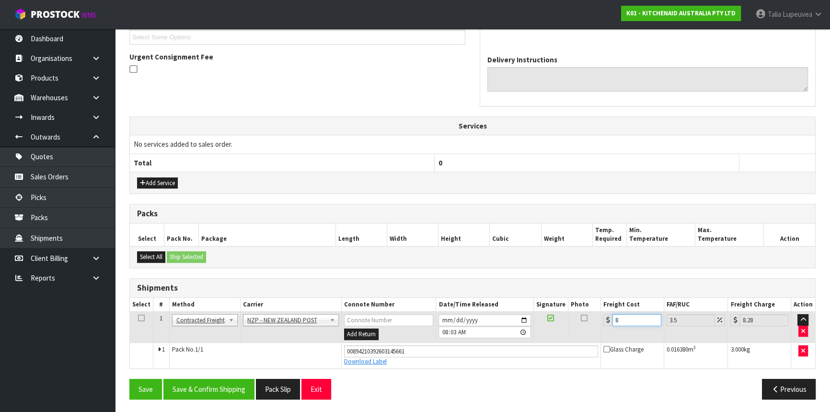
type input "8.69"
type input "8.45"
type input "8.75"
type input "8.45"
click at [239, 387] on button "Save & Confirm Shipping" at bounding box center [208, 389] width 91 height 21
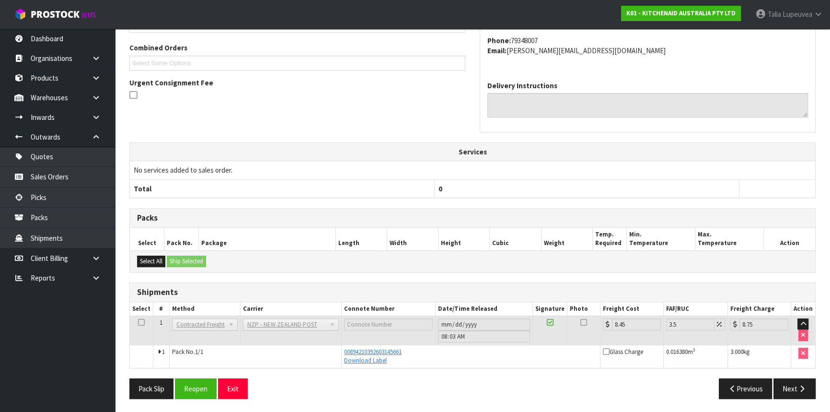
scroll to position [0, 0]
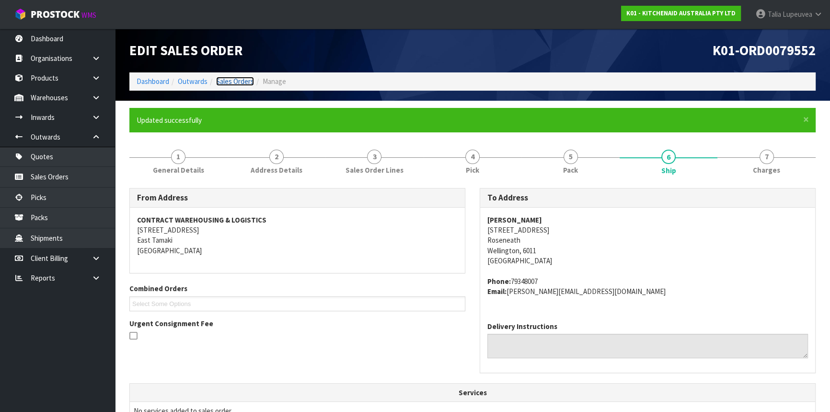
click at [242, 78] on link "Sales Orders" at bounding box center [235, 81] width 38 height 9
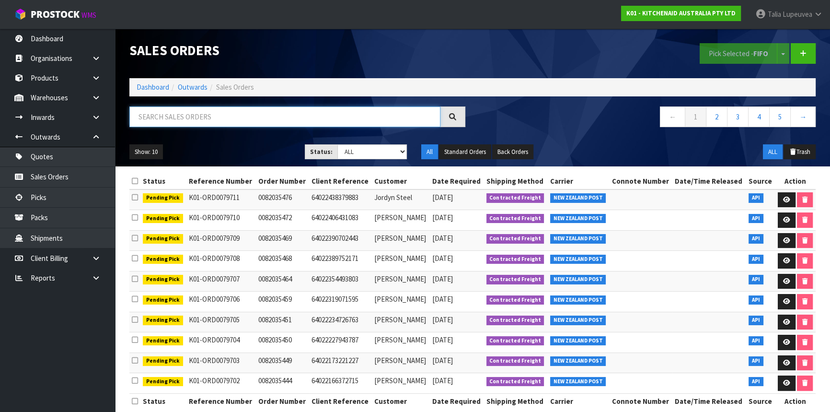
click at [233, 115] on input "text" at bounding box center [284, 116] width 311 height 21
type input "JOB-0413987"
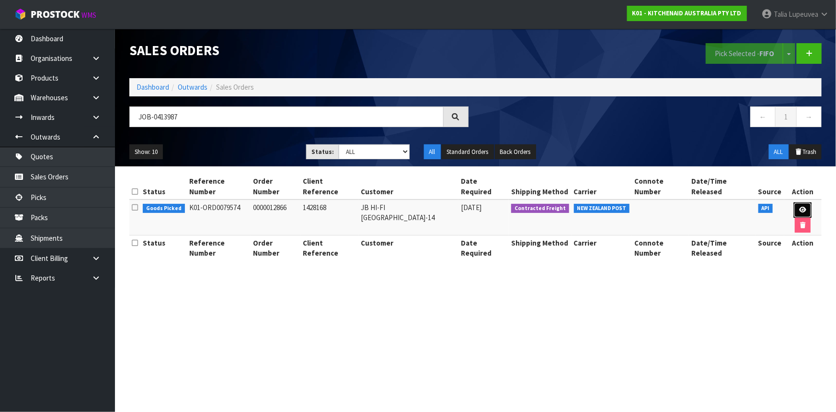
click at [800, 207] on icon at bounding box center [803, 210] width 7 height 6
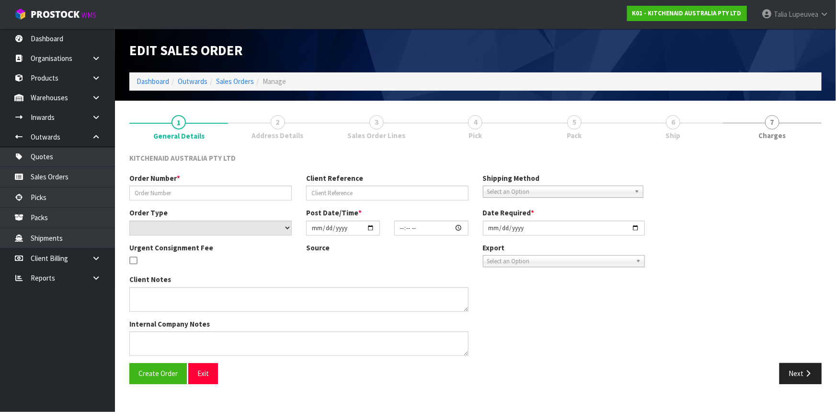
type input "0000012866"
type input "1428168"
select select "number:0"
type input "[DATE]"
type input "11:33:30.000"
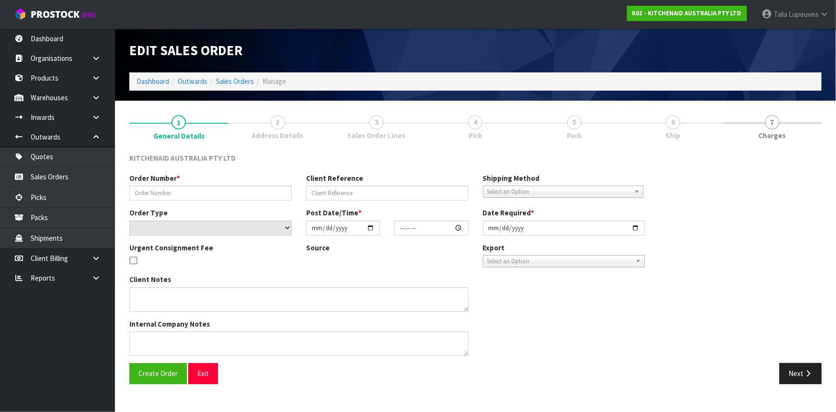
type input "[DATE]"
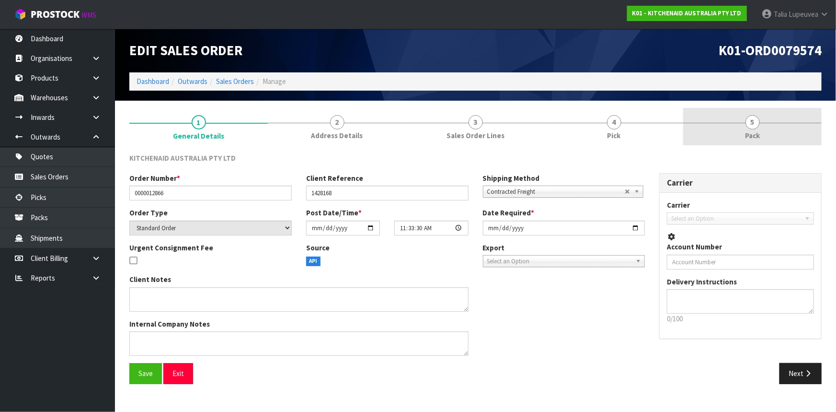
click at [757, 127] on span "5" at bounding box center [753, 122] width 14 height 14
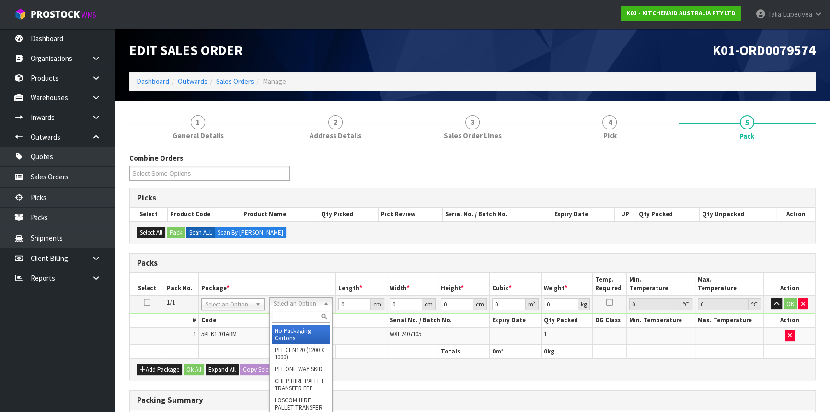
click at [309, 316] on input "text" at bounding box center [301, 317] width 58 height 12
type input "OWN"
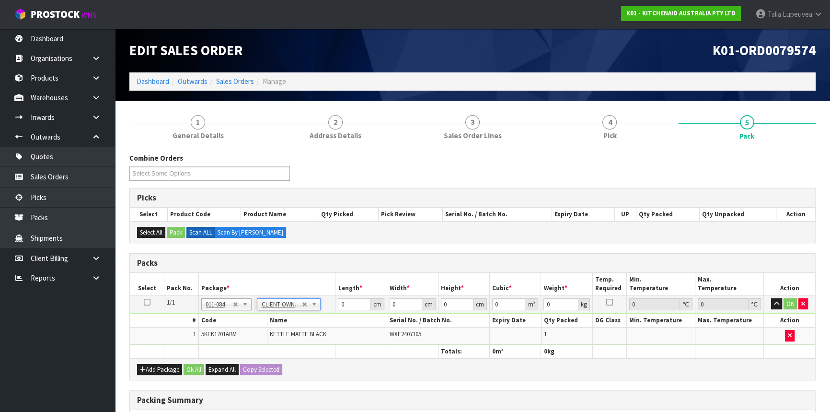
type input "2"
drag, startPoint x: 348, startPoint y: 301, endPoint x: 340, endPoint y: 301, distance: 7.7
click at [340, 301] on input "0" at bounding box center [354, 304] width 33 height 12
type input "40"
type input "28"
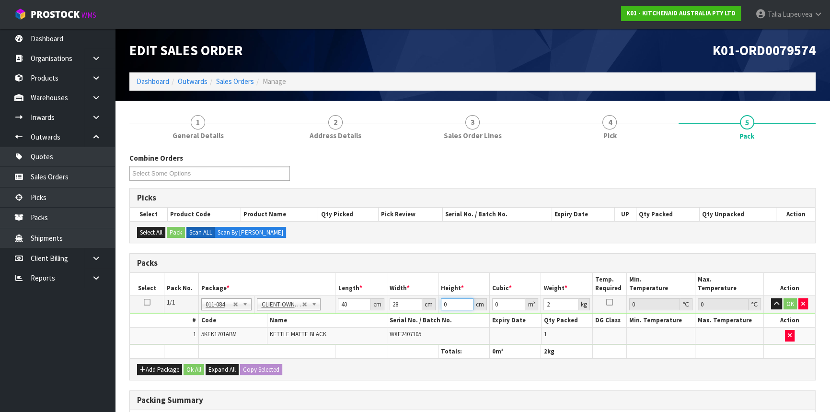
type input "2"
type input "0.00224"
type input "21"
type input "0.02352"
type input "21"
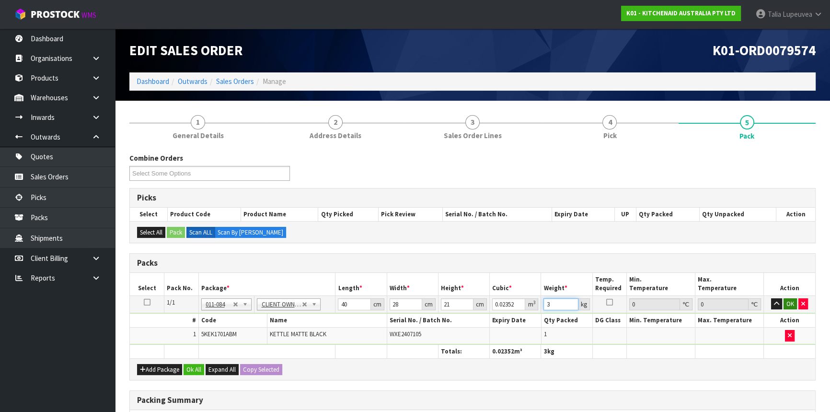
type input "3"
click at [786, 300] on button "OK" at bounding box center [790, 304] width 13 height 12
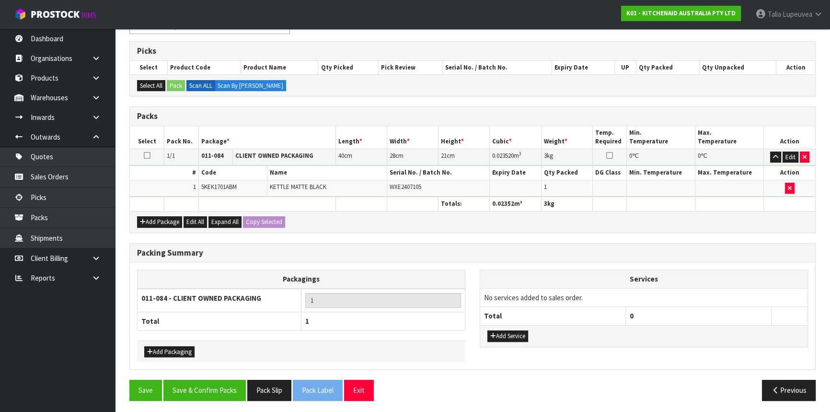
scroll to position [147, 0]
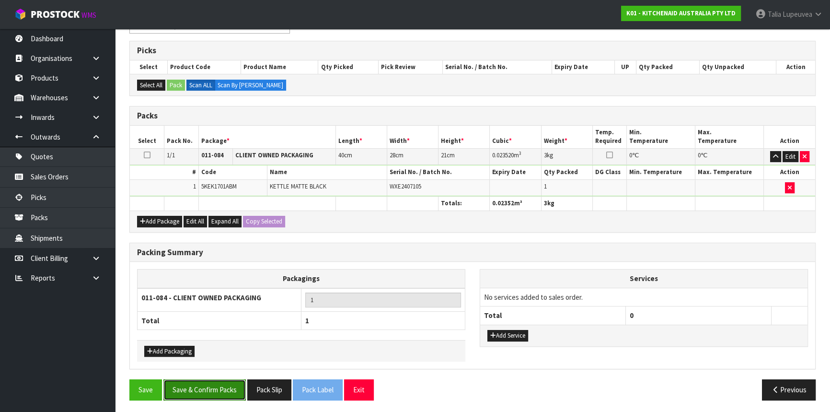
click at [215, 389] on button "Save & Confirm Packs" at bounding box center [204, 389] width 82 height 21
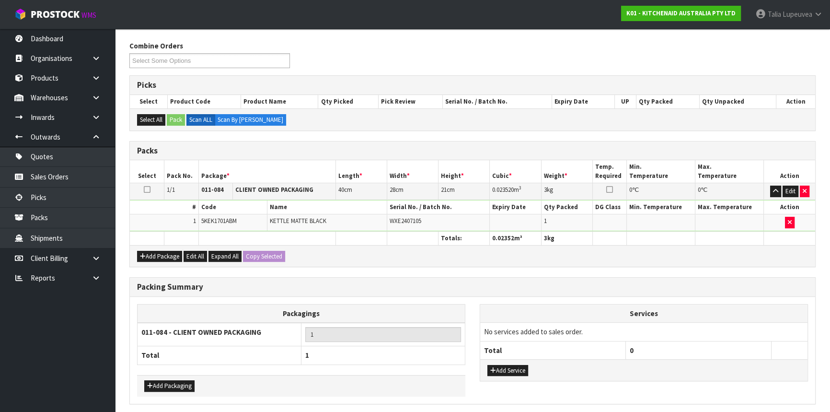
scroll to position [0, 0]
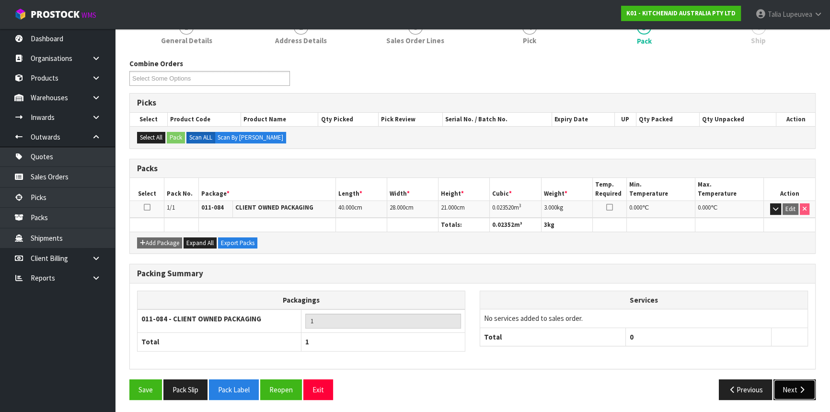
click at [781, 387] on button "Next" at bounding box center [795, 389] width 42 height 21
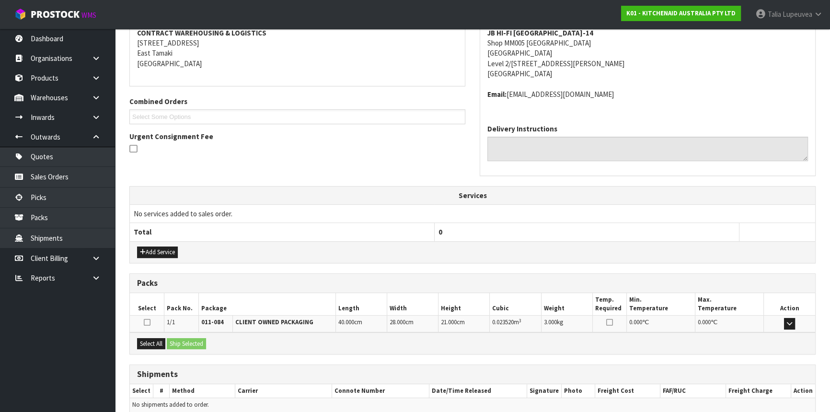
scroll to position [230, 0]
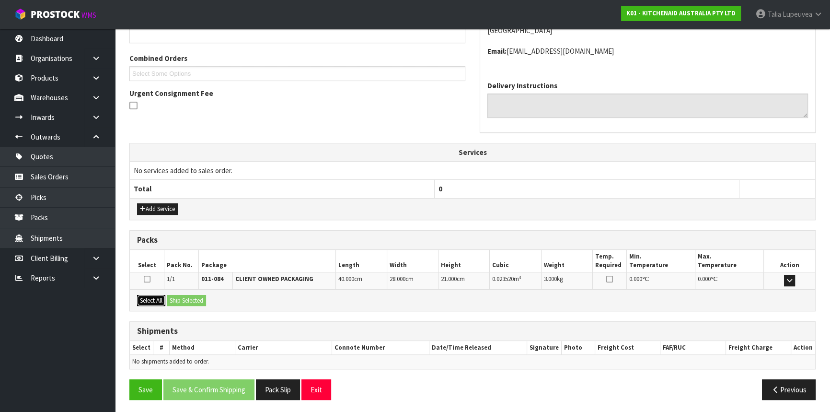
drag, startPoint x: 153, startPoint y: 298, endPoint x: 187, endPoint y: 298, distance: 34.0
click at [156, 297] on button "Select All" at bounding box center [151, 301] width 28 height 12
click at [187, 298] on button "Ship Selected" at bounding box center [186, 301] width 39 height 12
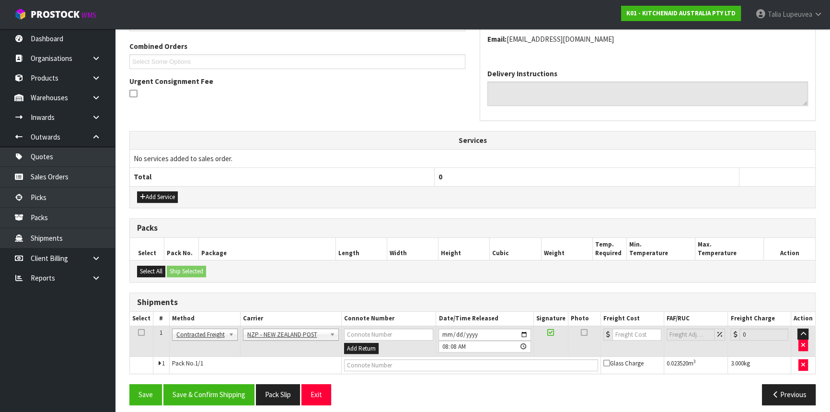
scroll to position [247, 0]
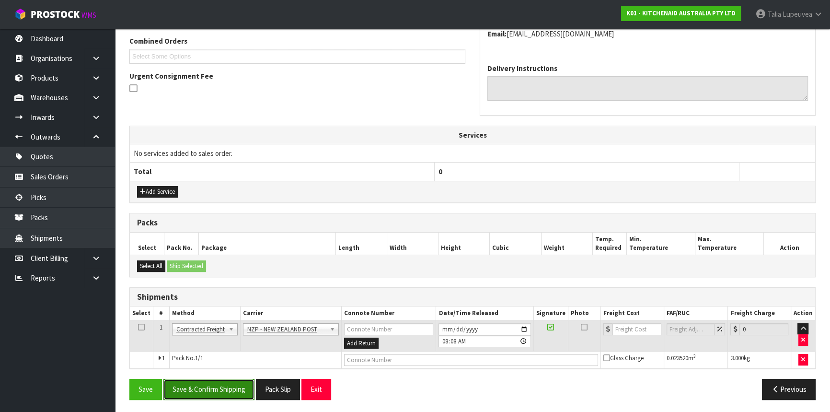
click at [234, 388] on button "Save & Confirm Shipping" at bounding box center [208, 389] width 91 height 21
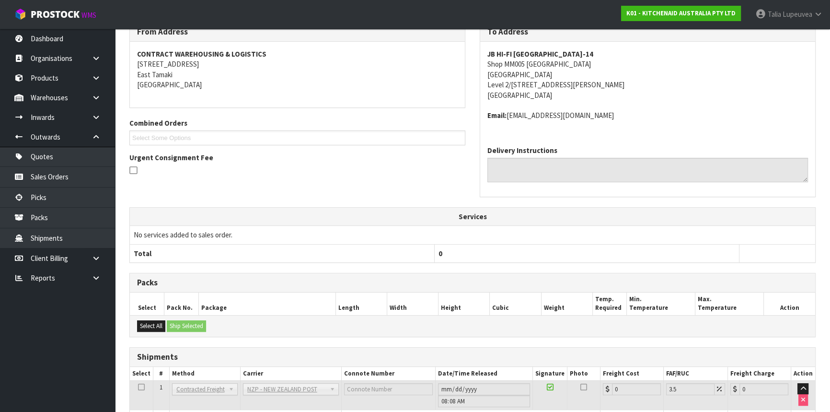
scroll to position [234, 0]
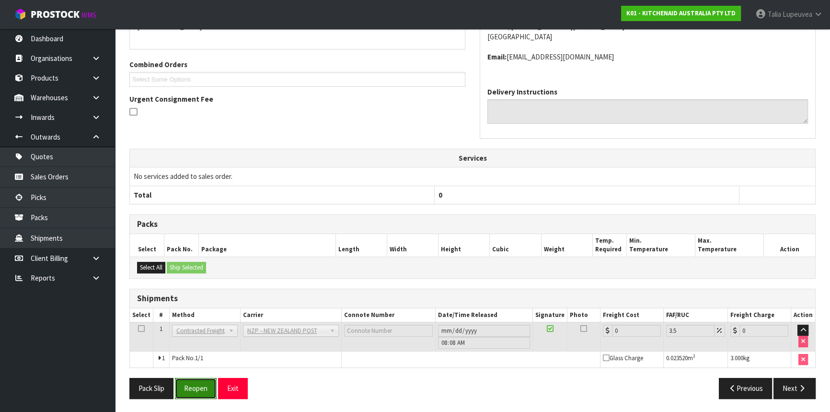
click at [197, 383] on button "Reopen" at bounding box center [196, 388] width 42 height 21
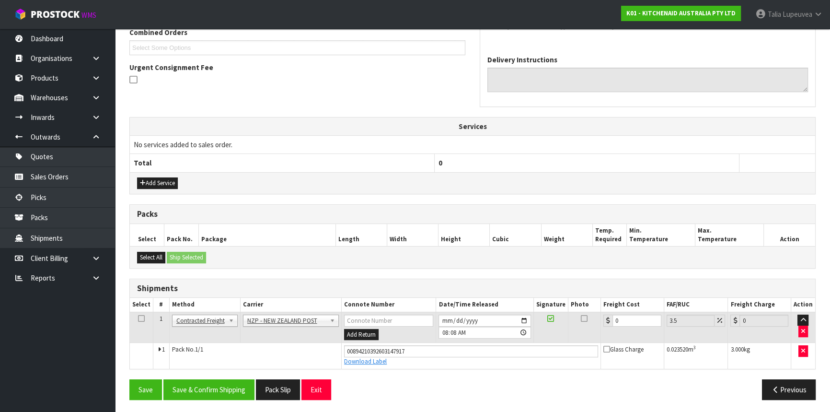
scroll to position [256, 0]
drag, startPoint x: 615, startPoint y: 326, endPoint x: 590, endPoint y: 337, distance: 28.1
click at [590, 337] on tr "1 Client Local Pickup Customer Local Pickup Company Freight Contracted Freight …" at bounding box center [472, 326] width 685 height 31
type input "4"
type input "4.14"
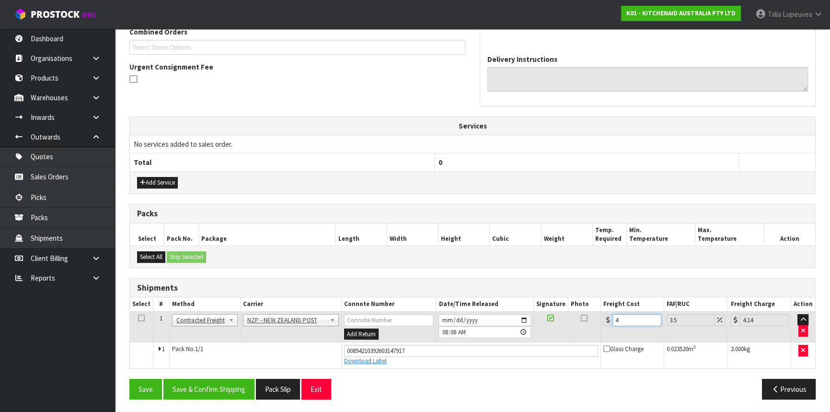
type input "4.3"
type input "4.45"
type input "4.33"
type input "4.48"
type input "4.33"
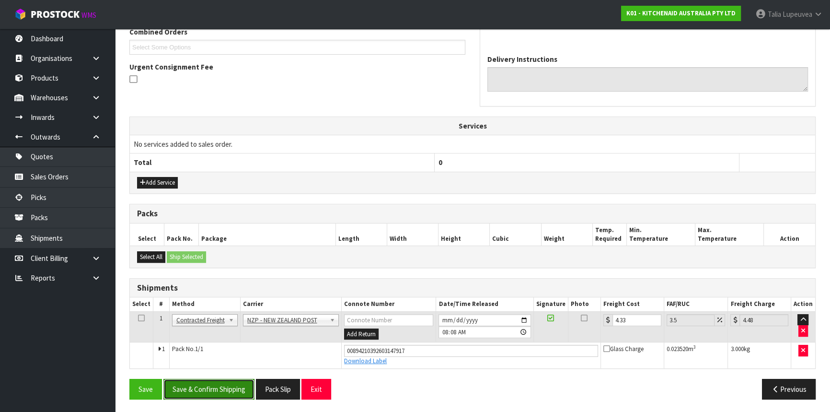
click at [209, 379] on button "Save & Confirm Shipping" at bounding box center [208, 389] width 91 height 21
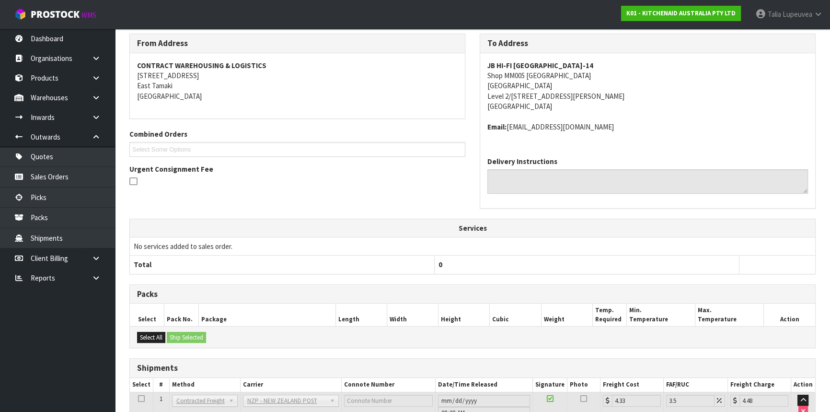
scroll to position [230, 0]
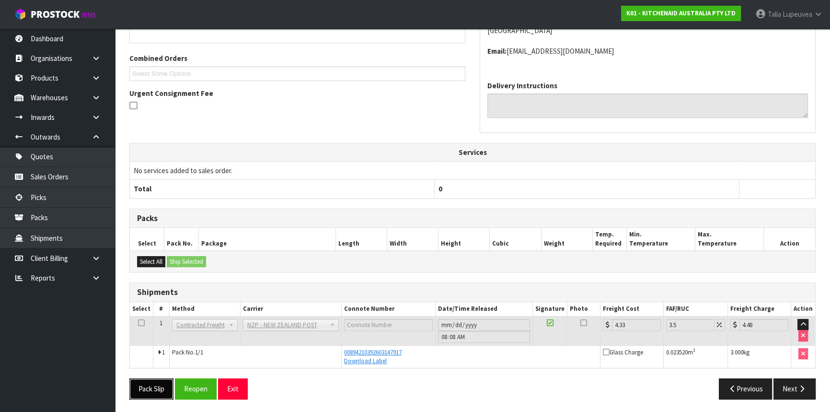
click at [158, 387] on button "Pack Slip" at bounding box center [151, 388] width 44 height 21
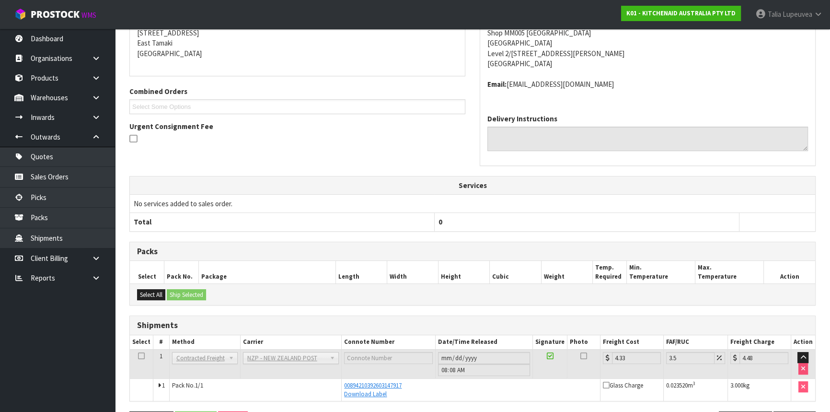
scroll to position [0, 0]
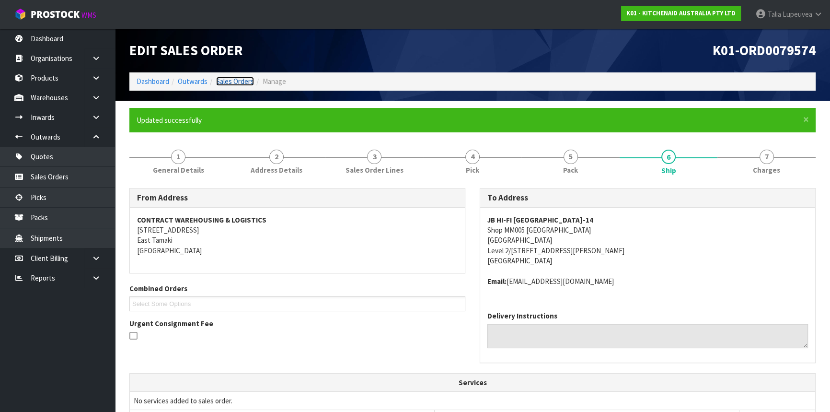
click at [248, 79] on link "Sales Orders" at bounding box center [235, 81] width 38 height 9
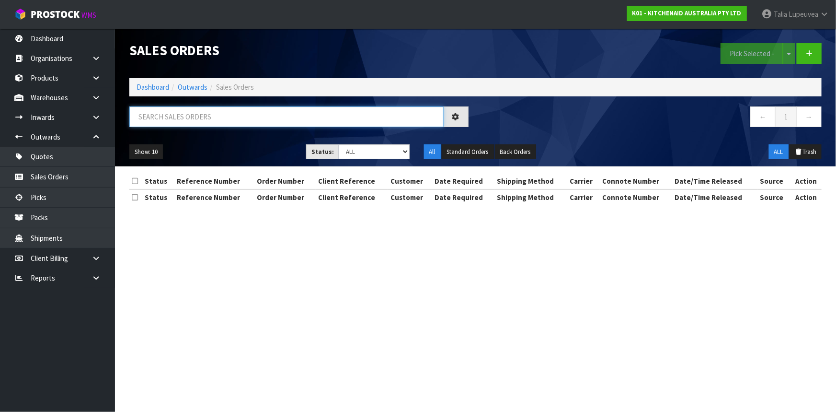
click at [267, 127] on input "text" at bounding box center [286, 116] width 314 height 21
type input "JOB-0413591"
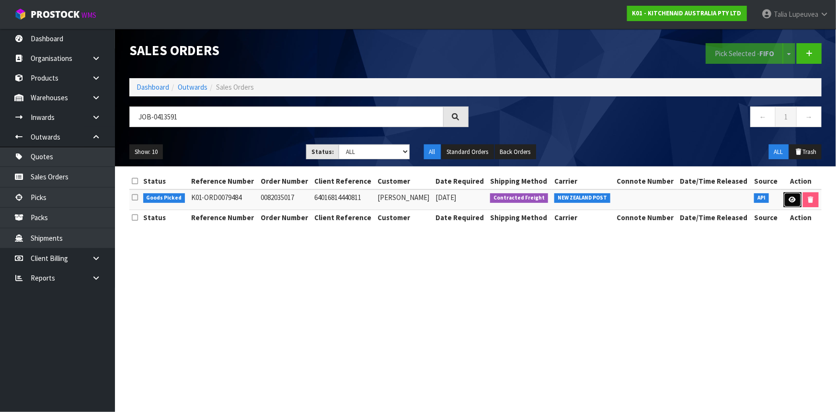
click at [792, 197] on icon at bounding box center [792, 200] width 7 height 6
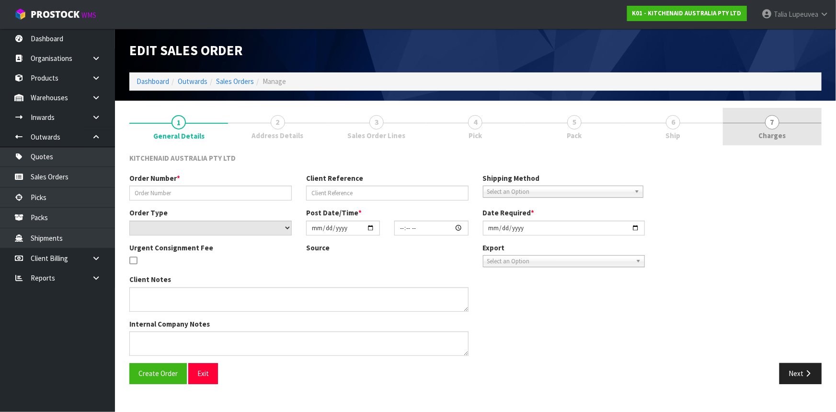
type input "0082035017"
type input "64016814440811"
select select "number:0"
type input "[DATE]"
type input "21:38:33.000"
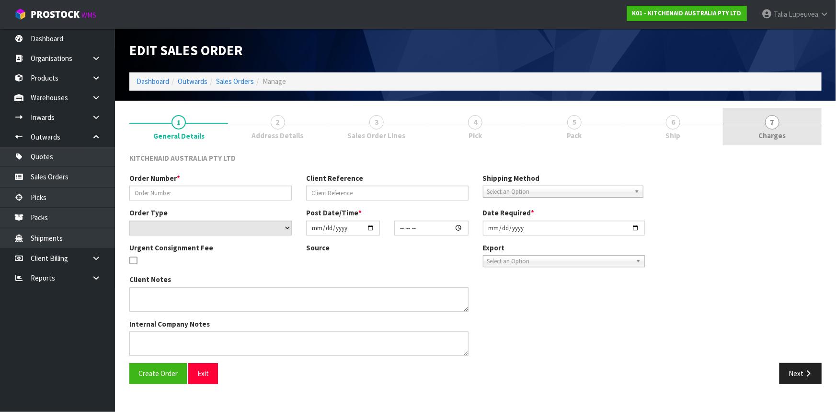
type input "[DATE]"
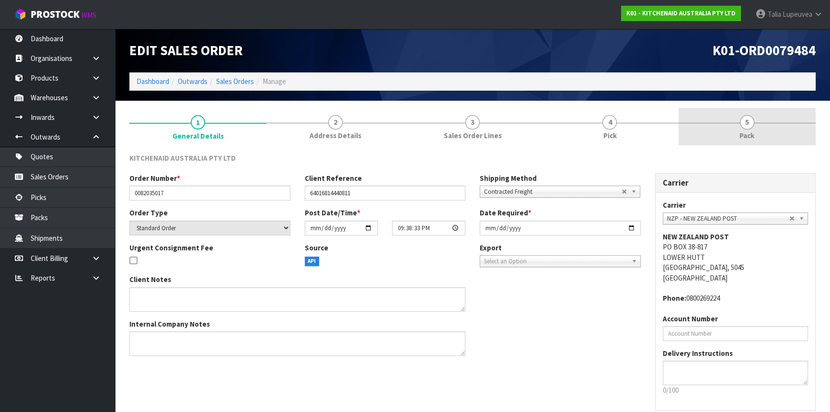
click at [768, 131] on link "5 Pack" at bounding box center [747, 127] width 137 height 38
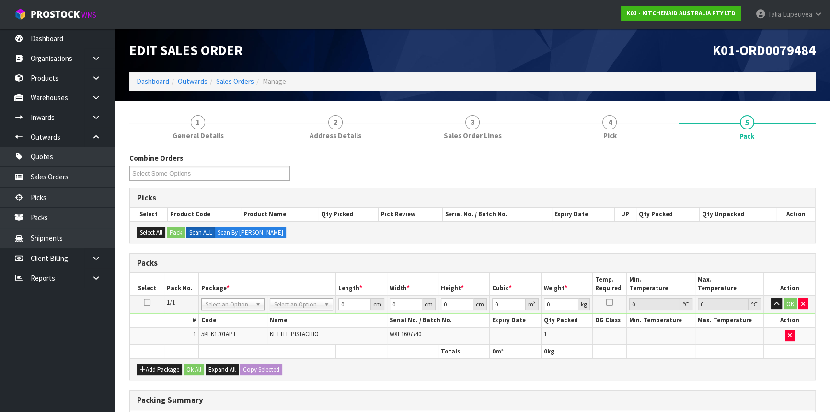
drag, startPoint x: 301, startPoint y: 303, endPoint x: 297, endPoint y: 312, distance: 9.2
click at [294, 322] on input "text" at bounding box center [301, 317] width 58 height 12
type input "OC"
type input "2"
drag, startPoint x: 347, startPoint y: 301, endPoint x: 313, endPoint y: 315, distance: 36.7
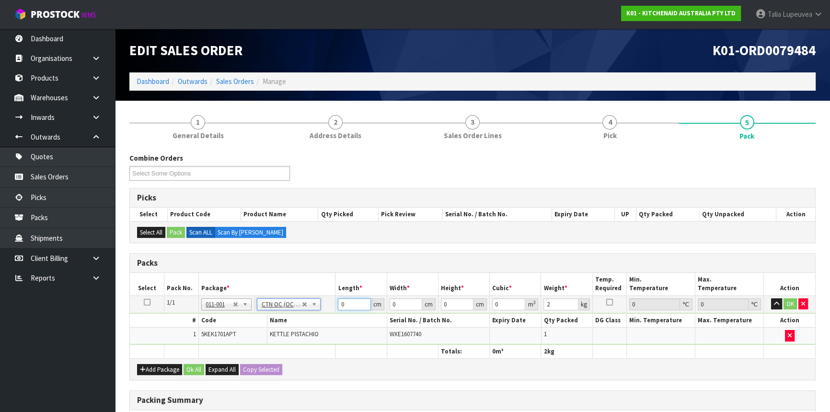
click at [313, 315] on tbody "1/1 NONE 007-001 007-002 007-004 007-009 007-013 007-014 007-015 007-017 007-01…" at bounding box center [472, 319] width 685 height 49
type input "40"
type input "28"
type input "2"
type input "0.00224"
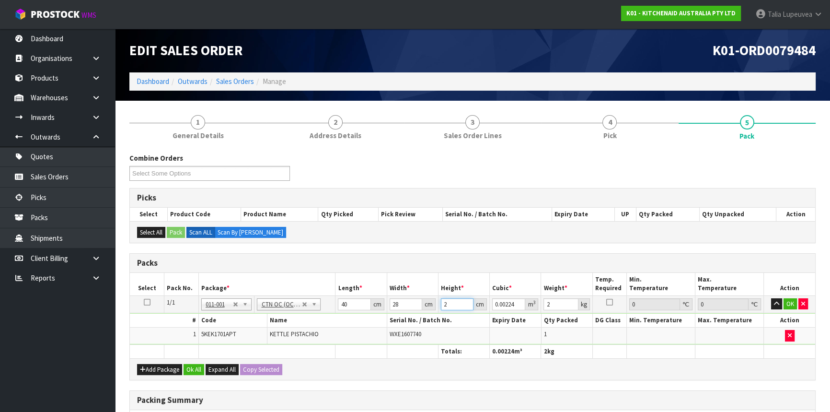
type input "24"
type input "0.02688"
type input "24"
type input "3"
click at [788, 306] on button "OK" at bounding box center [790, 304] width 13 height 12
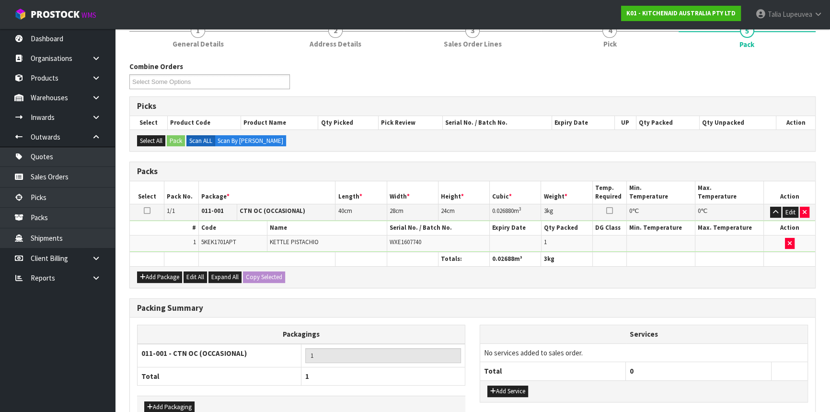
scroll to position [147, 0]
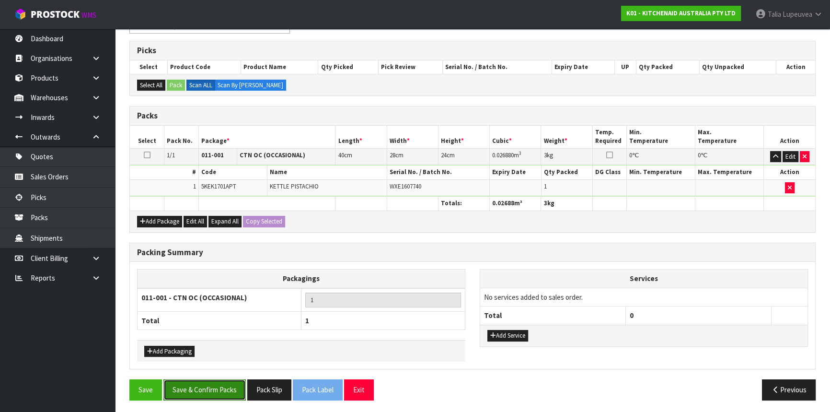
click at [187, 382] on button "Save & Confirm Packs" at bounding box center [204, 389] width 82 height 21
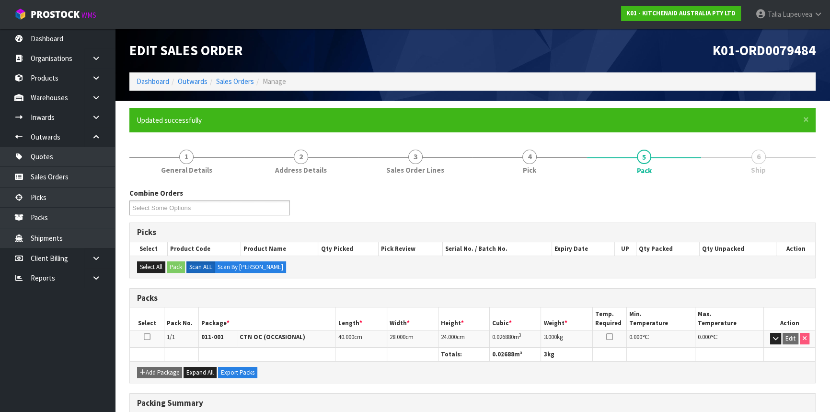
scroll to position [129, 0]
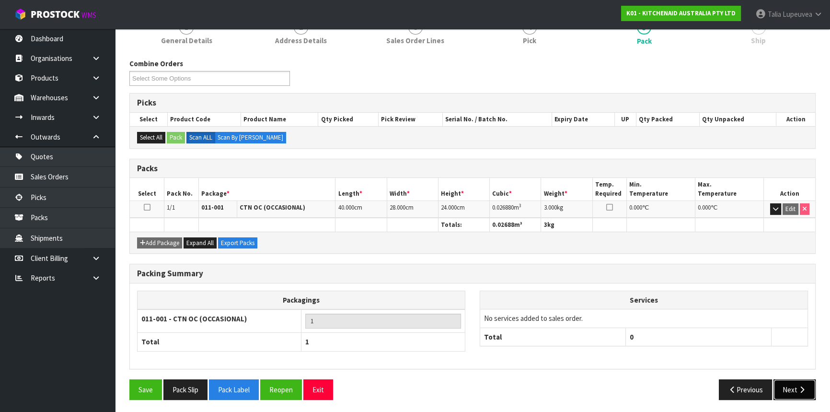
click at [788, 387] on button "Next" at bounding box center [795, 389] width 42 height 21
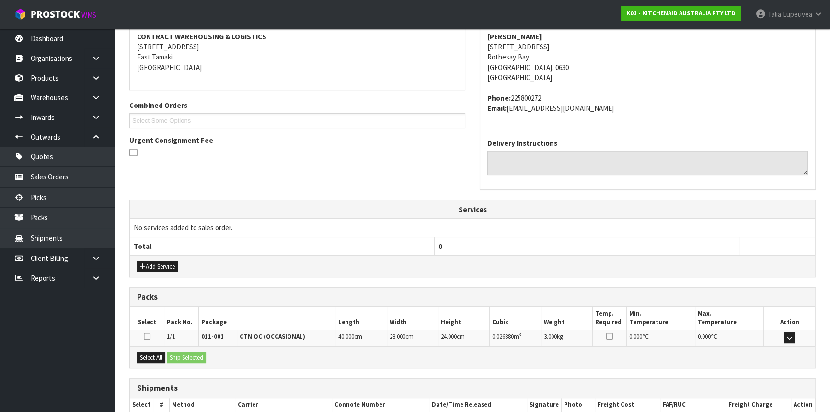
scroll to position [241, 0]
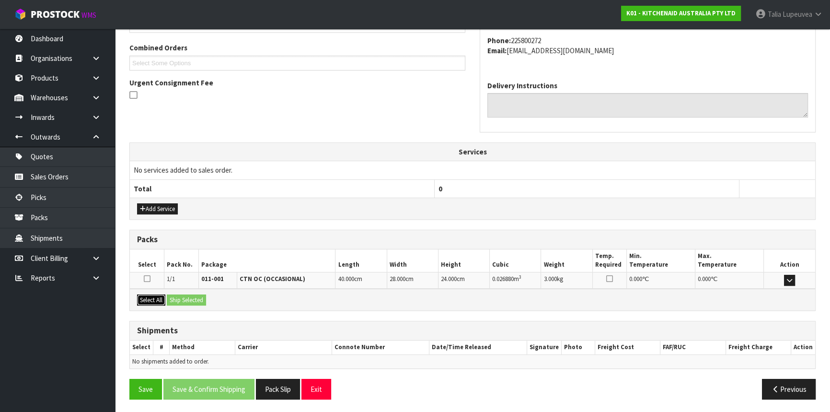
drag, startPoint x: 154, startPoint y: 298, endPoint x: 163, endPoint y: 298, distance: 9.1
click at [156, 298] on button "Select All" at bounding box center [151, 300] width 28 height 12
click at [184, 297] on button "Ship Selected" at bounding box center [186, 300] width 39 height 12
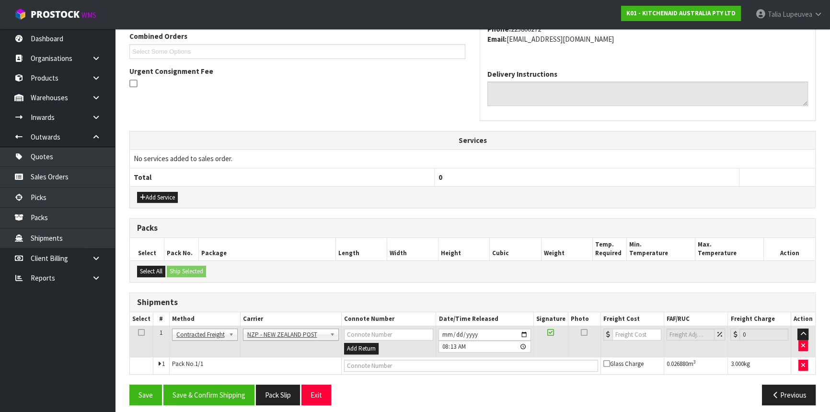
scroll to position [258, 0]
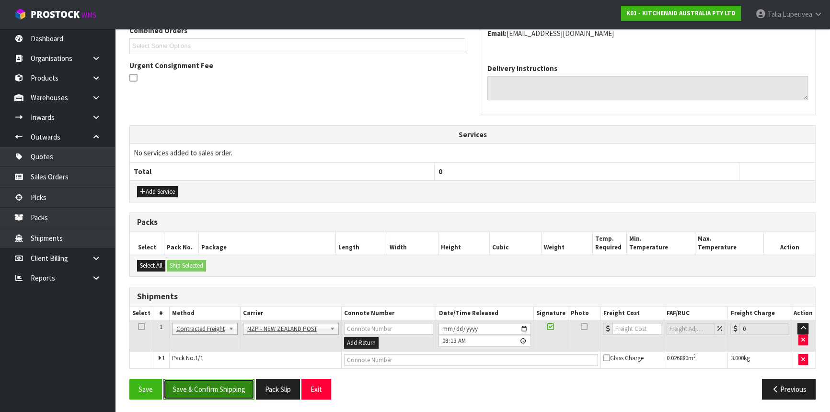
click at [225, 380] on button "Save & Confirm Shipping" at bounding box center [208, 389] width 91 height 21
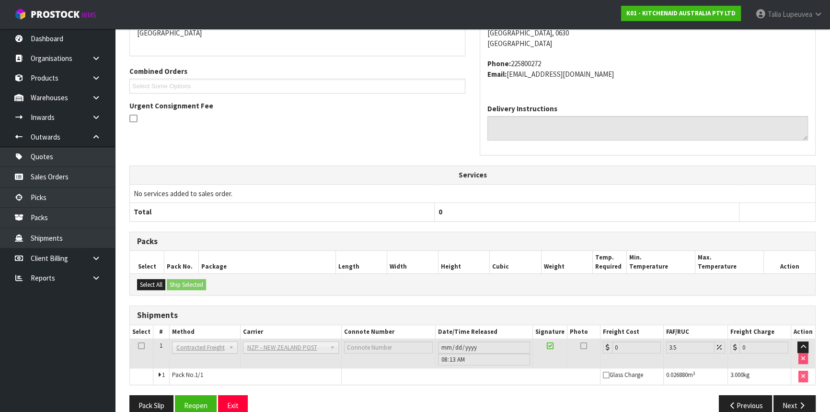
scroll to position [244, 0]
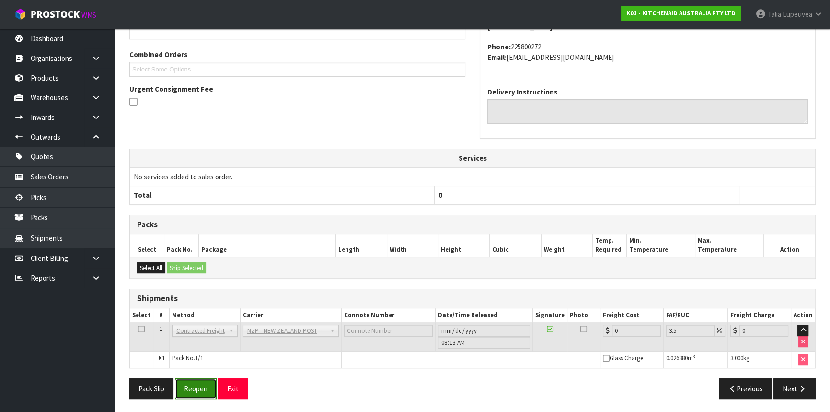
click at [192, 387] on button "Reopen" at bounding box center [196, 388] width 42 height 21
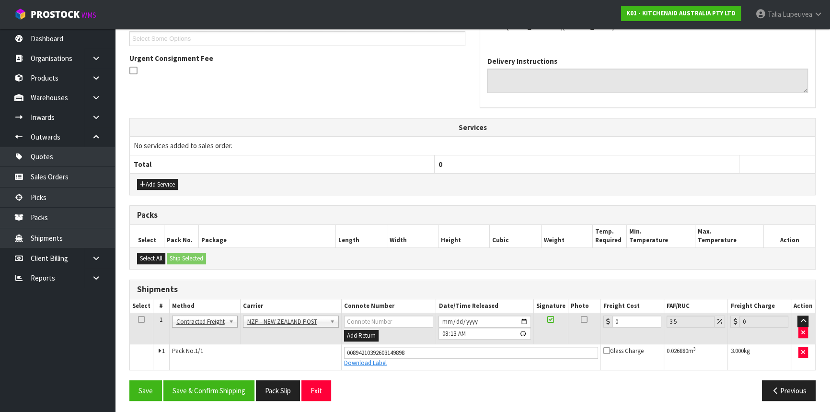
scroll to position [267, 0]
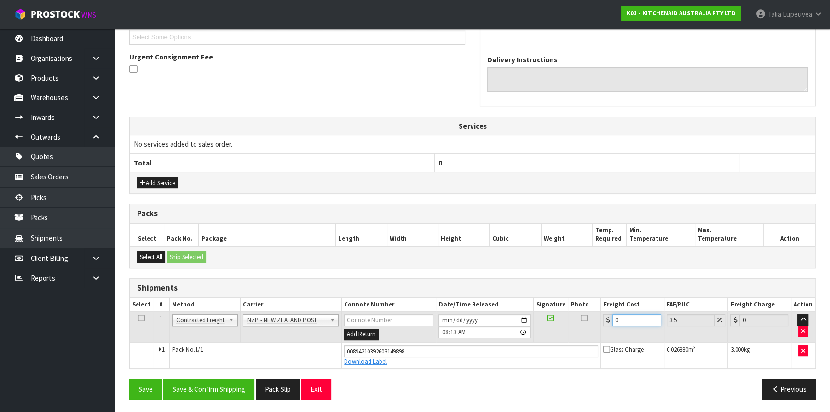
drag, startPoint x: 626, startPoint y: 320, endPoint x: 559, endPoint y: 330, distance: 67.4
click at [576, 331] on tr "1 Client Local Pickup Customer Local Pickup Company Freight Contracted Freight …" at bounding box center [472, 327] width 685 height 31
type input "4"
type input "4.14"
type input "4.3"
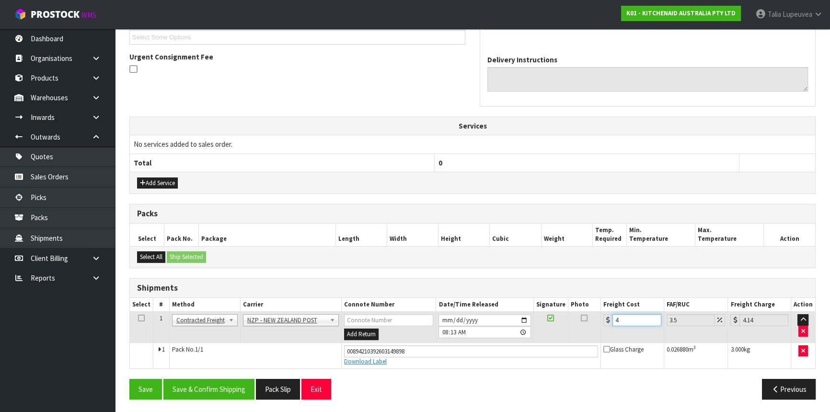
type input "4.45"
type input "4.33"
type input "4.48"
type input "4.33"
click at [216, 392] on button "Save & Confirm Shipping" at bounding box center [208, 389] width 91 height 21
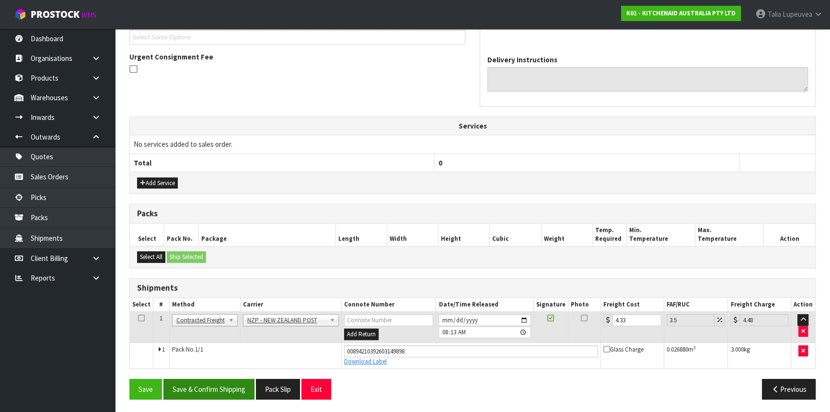
scroll to position [0, 0]
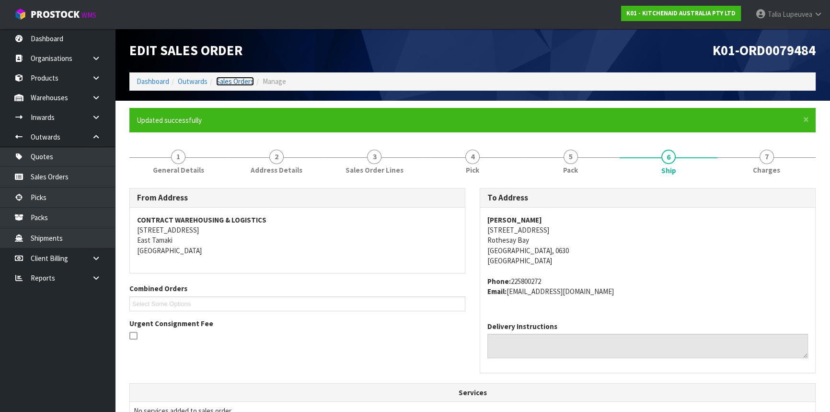
click at [247, 81] on link "Sales Orders" at bounding box center [235, 81] width 38 height 9
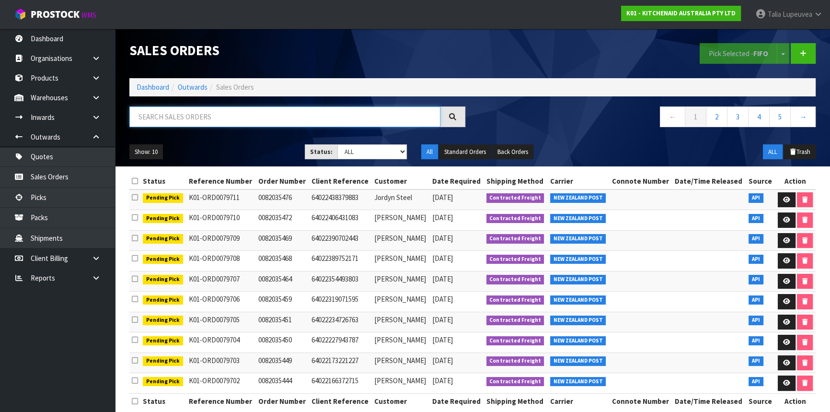
click at [321, 121] on input "text" at bounding box center [284, 116] width 311 height 21
type input "JOB-0413988"
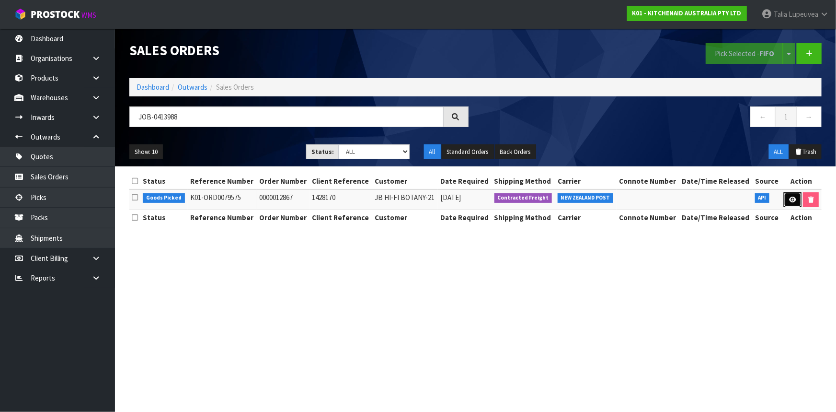
click at [793, 200] on icon at bounding box center [792, 200] width 7 height 6
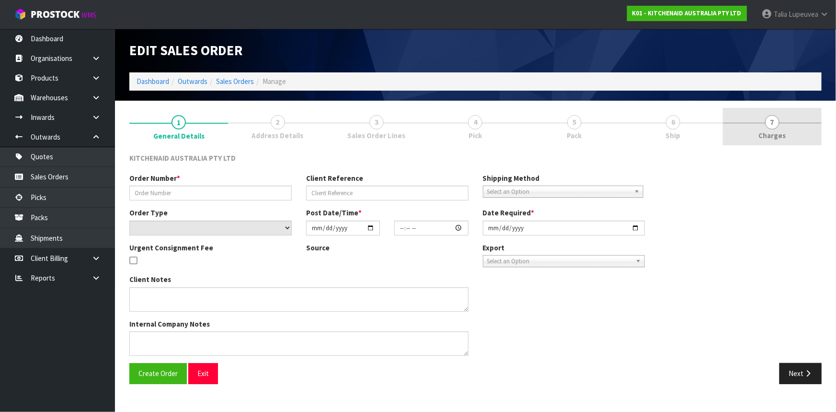
type input "0000012867"
type input "1428170"
select select "number:0"
type input "[DATE]"
type input "11:33:32.000"
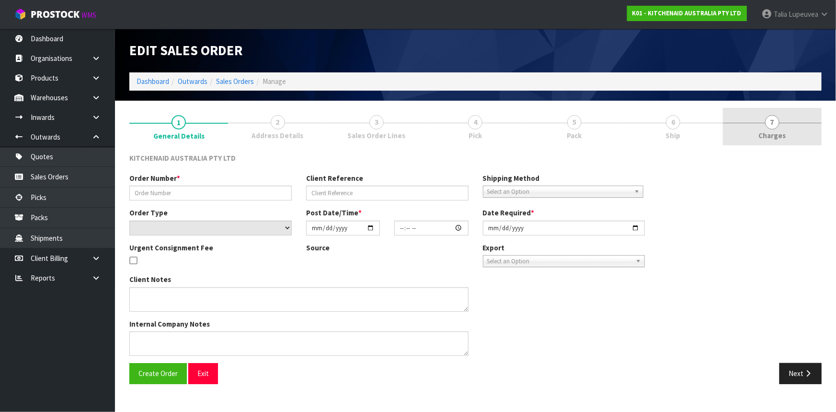
type input "[DATE]"
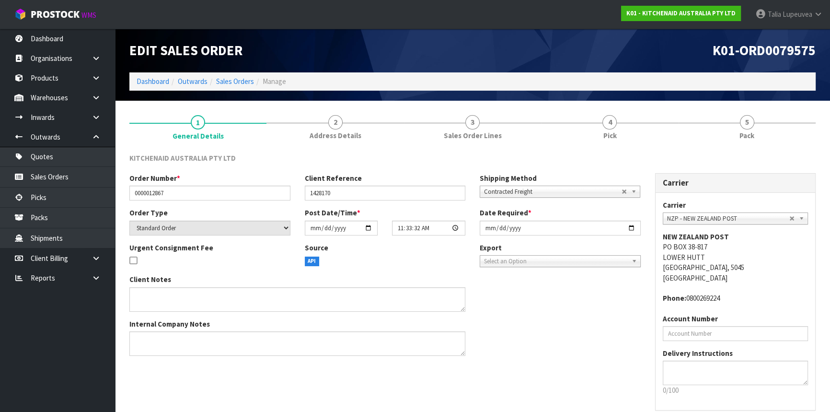
click at [756, 137] on link "5 Pack" at bounding box center [747, 127] width 137 height 38
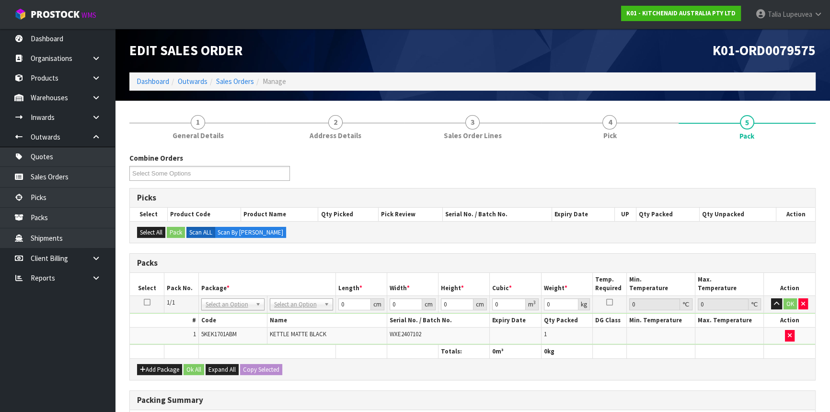
click at [299, 296] on td "No Packaging Cartons PLT GEN120 (1200 X 1000) PLT ONE WAY SKID CHEP HIRE PALLET…" at bounding box center [301, 303] width 69 height 17
click at [302, 315] on input "text" at bounding box center [301, 317] width 58 height 12
type input "OC"
type input "2"
drag, startPoint x: 353, startPoint y: 299, endPoint x: 318, endPoint y: 304, distance: 35.4
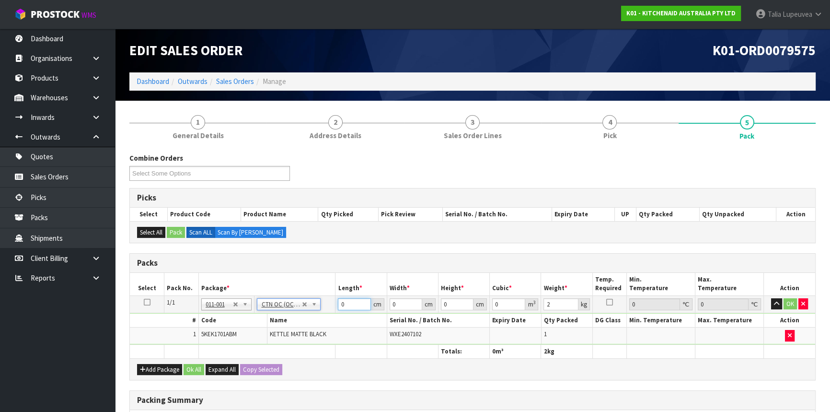
click at [318, 304] on tr "1/1 NONE 007-001 007-002 007-004 007-009 007-013 007-014 007-015 007-017 007-01…" at bounding box center [472, 303] width 685 height 17
type input "41"
type input "28"
type input "2"
type input "0.002296"
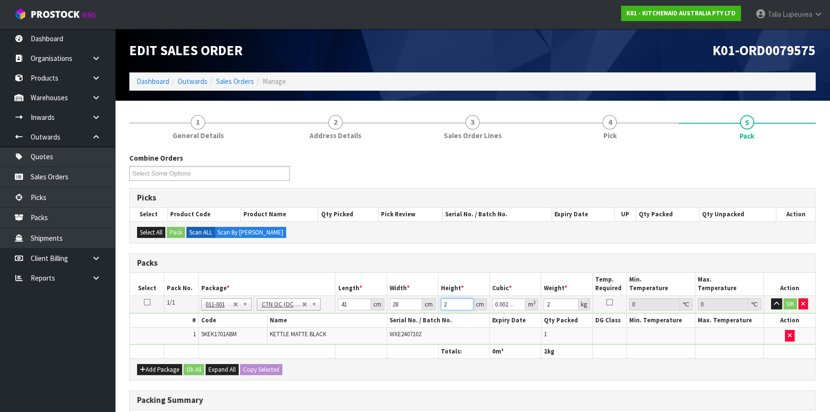
type input "22"
type input "0.025256"
type input "22"
type input "3"
click at [787, 305] on button "OK" at bounding box center [790, 304] width 13 height 12
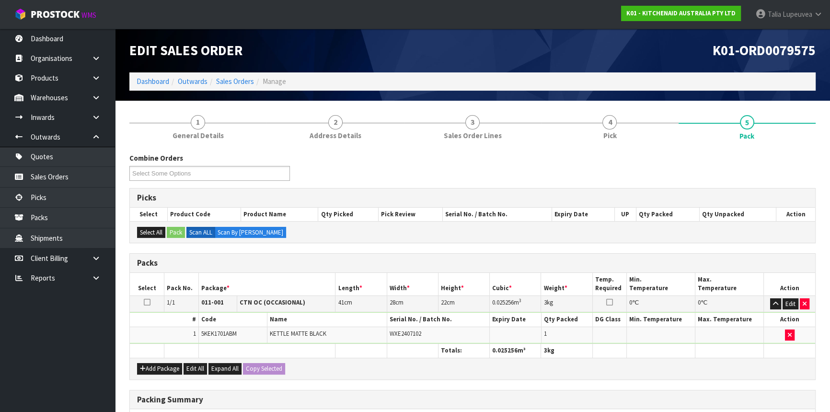
scroll to position [147, 0]
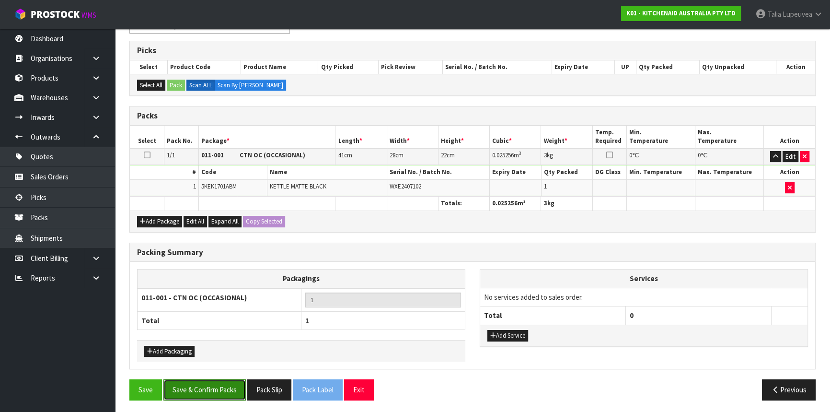
click at [220, 389] on button "Save & Confirm Packs" at bounding box center [204, 389] width 82 height 21
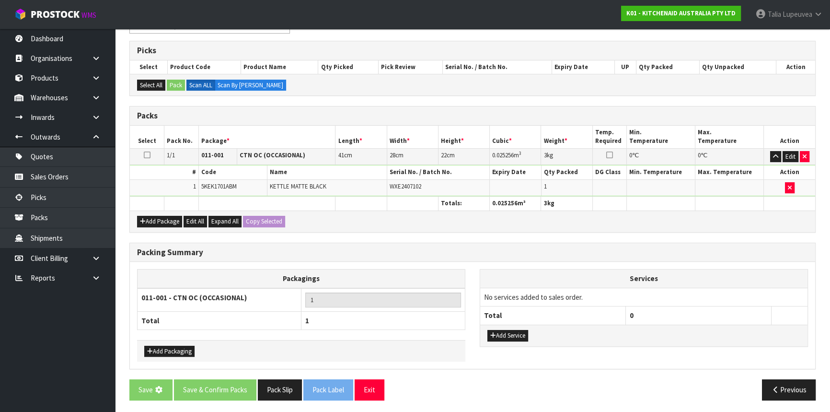
scroll to position [0, 0]
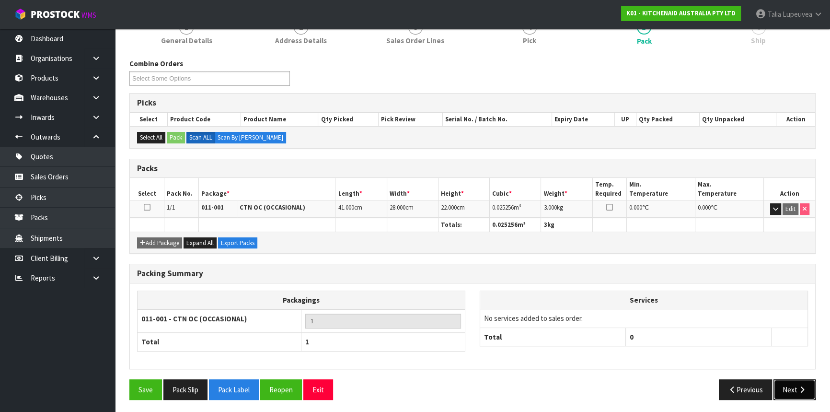
click at [801, 386] on icon "button" at bounding box center [802, 389] width 9 height 7
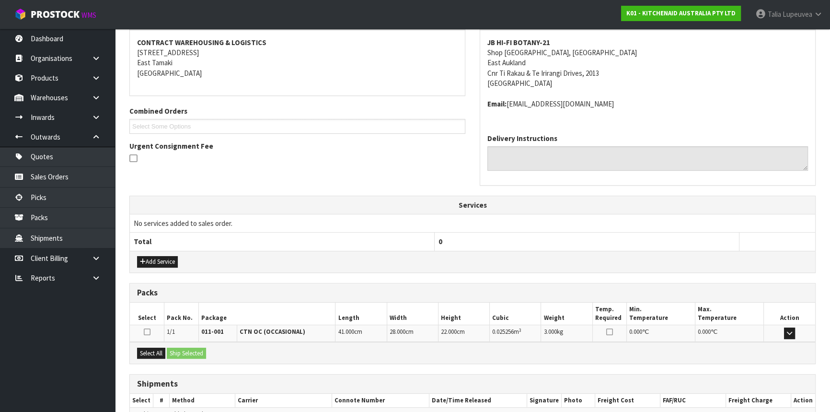
scroll to position [230, 0]
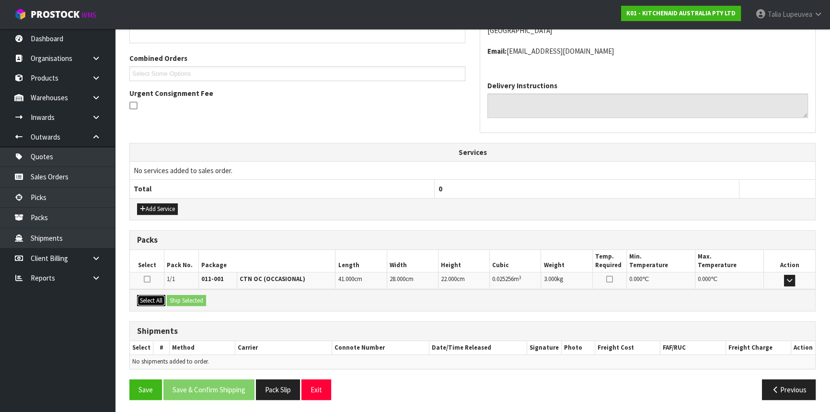
click at [152, 295] on button "Select All" at bounding box center [151, 301] width 28 height 12
click at [192, 295] on button "Ship Selected" at bounding box center [186, 301] width 39 height 12
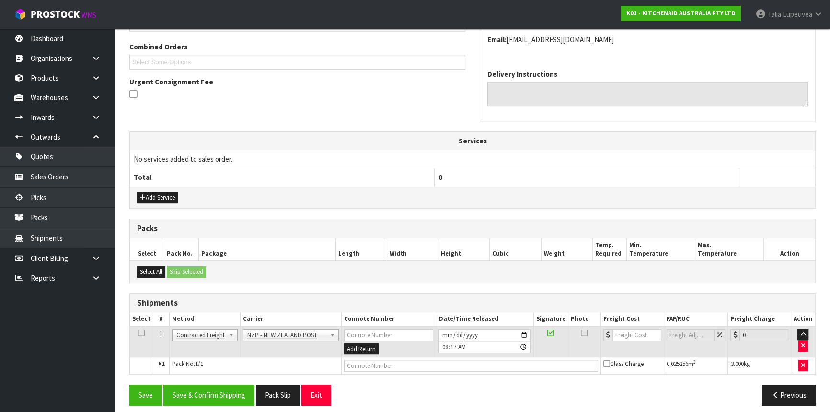
scroll to position [247, 0]
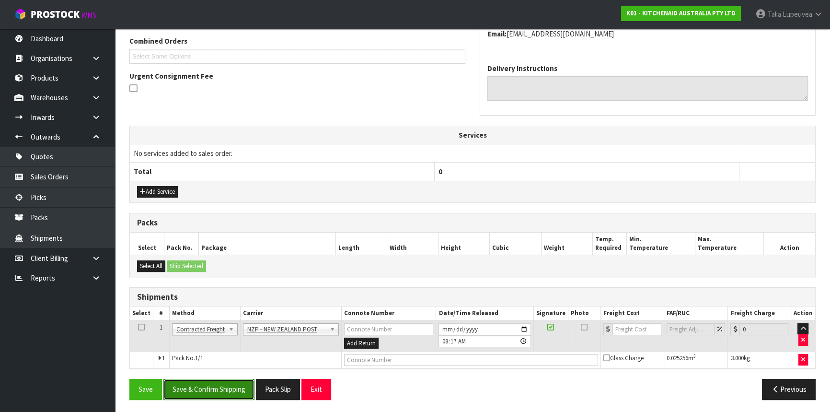
click at [225, 392] on button "Save & Confirm Shipping" at bounding box center [208, 389] width 91 height 21
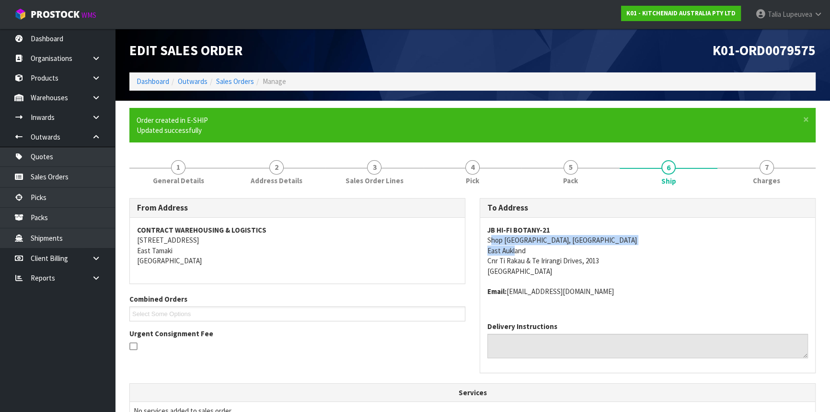
drag, startPoint x: 492, startPoint y: 243, endPoint x: 516, endPoint y: 246, distance: 24.1
click at [516, 246] on address "JB HI-FI BOTANY-21 Shop LF 1010, [GEOGRAPHIC_DATA] [GEOGRAPHIC_DATA], 2013 [GEO…" at bounding box center [647, 250] width 321 height 51
click at [727, 260] on address "JB HI-FI BOTANY-21 Shop LF 1010, [GEOGRAPHIC_DATA] [GEOGRAPHIC_DATA], 2013 [GEO…" at bounding box center [647, 250] width 321 height 51
drag, startPoint x: 493, startPoint y: 243, endPoint x: 595, endPoint y: 240, distance: 102.6
click at [595, 240] on address "JB HI-FI BOTANY-21 Shop LF 1010, [GEOGRAPHIC_DATA] [GEOGRAPHIC_DATA], 2013 [GEO…" at bounding box center [647, 250] width 321 height 51
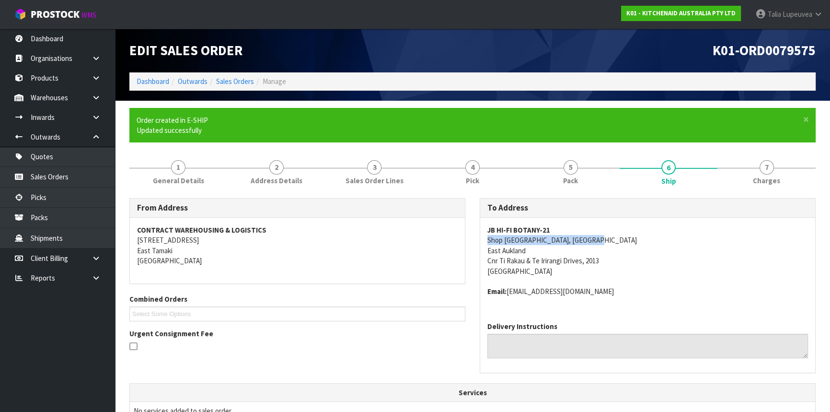
copy address "Shop [GEOGRAPHIC_DATA], [GEOGRAPHIC_DATA]"
click at [689, 234] on address "JB HI-FI BOTANY-21 Shop LF 1010, [GEOGRAPHIC_DATA] [GEOGRAPHIC_DATA], 2013 [GEO…" at bounding box center [647, 250] width 321 height 51
drag, startPoint x: 488, startPoint y: 243, endPoint x: 626, endPoint y: 268, distance: 139.5
click at [626, 268] on address "JB HI-FI BOTANY-21 Shop LF 1010, [GEOGRAPHIC_DATA] [GEOGRAPHIC_DATA], 2013 [GEO…" at bounding box center [647, 250] width 321 height 51
copy address "Shop [GEOGRAPHIC_DATA], [GEOGRAPHIC_DATA] [GEOGRAPHIC_DATA], 2013 [GEOGRAPHIC_D…"
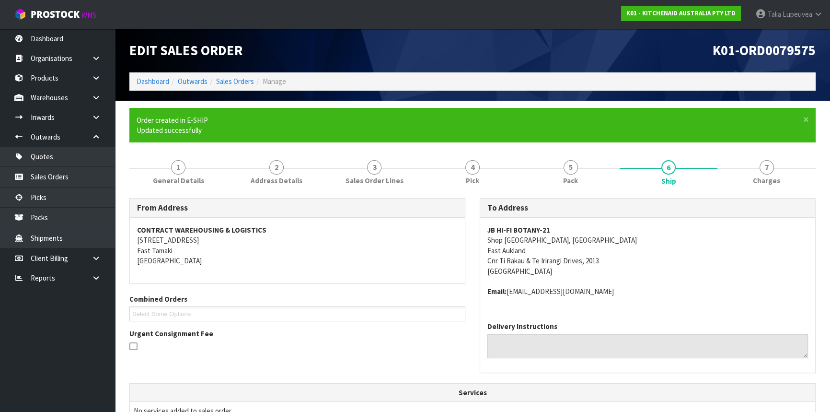
drag, startPoint x: 698, startPoint y: 232, endPoint x: 686, endPoint y: 230, distance: 12.3
click at [698, 232] on address "JB HI-FI BOTANY-21 Shop LF 1010, [GEOGRAPHIC_DATA] [GEOGRAPHIC_DATA], 2013 [GEO…" at bounding box center [647, 250] width 321 height 51
drag, startPoint x: 532, startPoint y: 257, endPoint x: 635, endPoint y: 268, distance: 103.2
click at [635, 268] on address "JB HI-FI BOTANY-21 Shop LF 1010, [GEOGRAPHIC_DATA] [GEOGRAPHIC_DATA], 2013 [GEO…" at bounding box center [647, 250] width 321 height 51
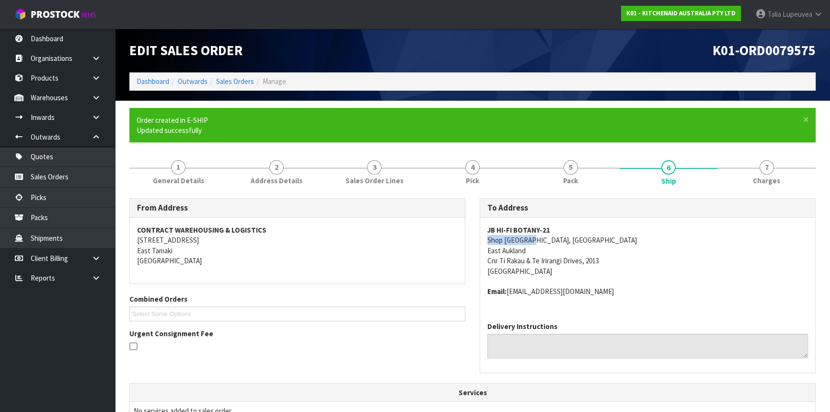
drag, startPoint x: 487, startPoint y: 241, endPoint x: 529, endPoint y: 242, distance: 41.2
click at [529, 242] on address "JB HI-FI BOTANY-21 Shop LF 1010, [GEOGRAPHIC_DATA] [GEOGRAPHIC_DATA], 2013 [GEO…" at bounding box center [647, 250] width 321 height 51
copy address "Shop LF 1010,"
drag, startPoint x: 531, startPoint y: 239, endPoint x: 617, endPoint y: 239, distance: 86.3
click at [617, 239] on address "JB HI-FI BOTANY-21 Shop LF 1010, [GEOGRAPHIC_DATA] [GEOGRAPHIC_DATA], 2013 [GEO…" at bounding box center [647, 250] width 321 height 51
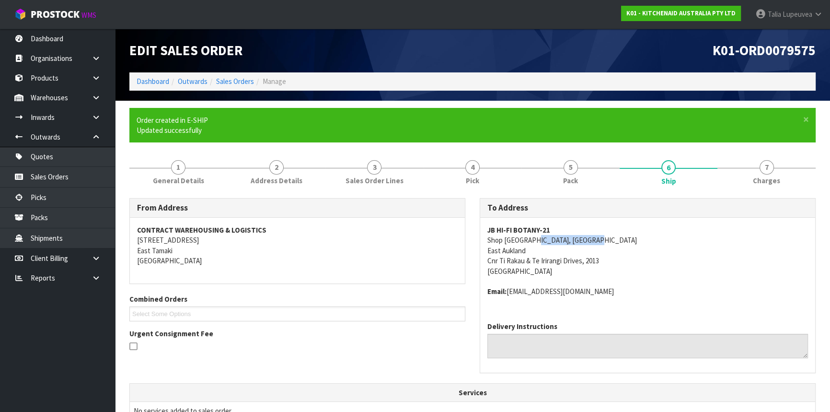
copy address "[GEOGRAPHIC_DATA]"
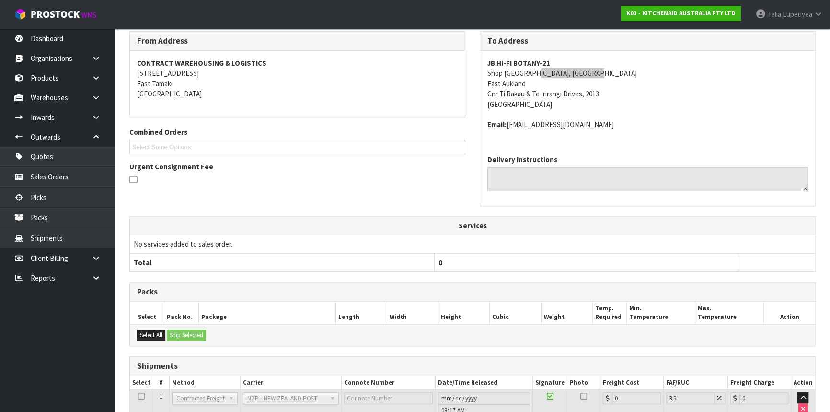
scroll to position [234, 0]
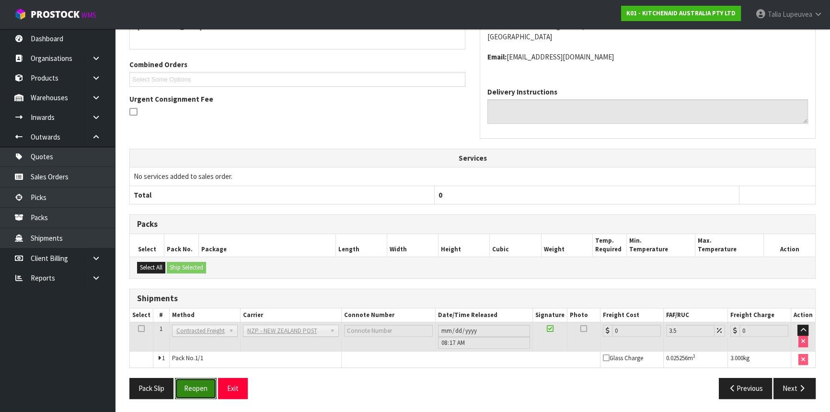
drag, startPoint x: 203, startPoint y: 392, endPoint x: 230, endPoint y: 365, distance: 37.6
click at [203, 392] on button "Reopen" at bounding box center [196, 388] width 42 height 21
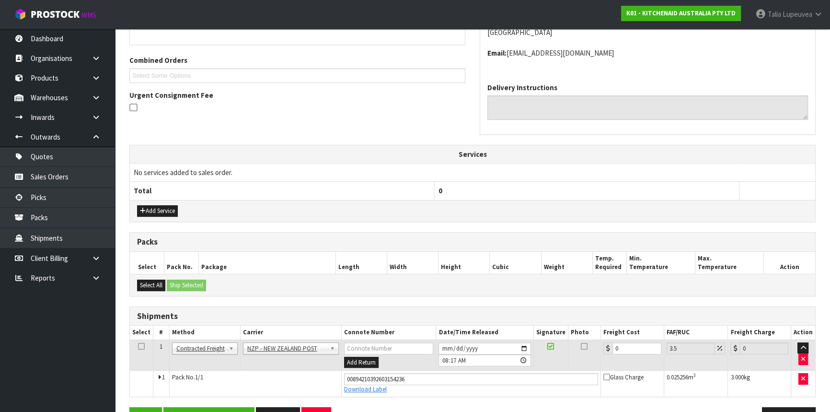
scroll to position [256, 0]
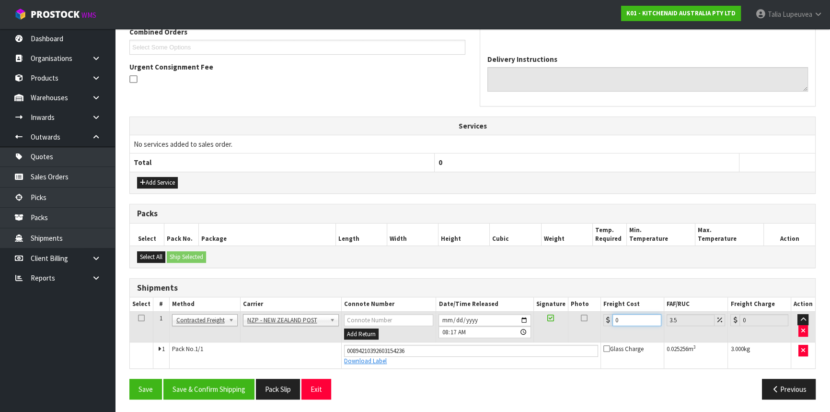
drag, startPoint x: 608, startPoint y: 330, endPoint x: 590, endPoint y: 336, distance: 19.9
click at [590, 336] on tr "1 Client Local Pickup Customer Local Pickup Company Freight Contracted Freight …" at bounding box center [472, 326] width 685 height 31
type input "4"
type input "4.14"
type input "4.3"
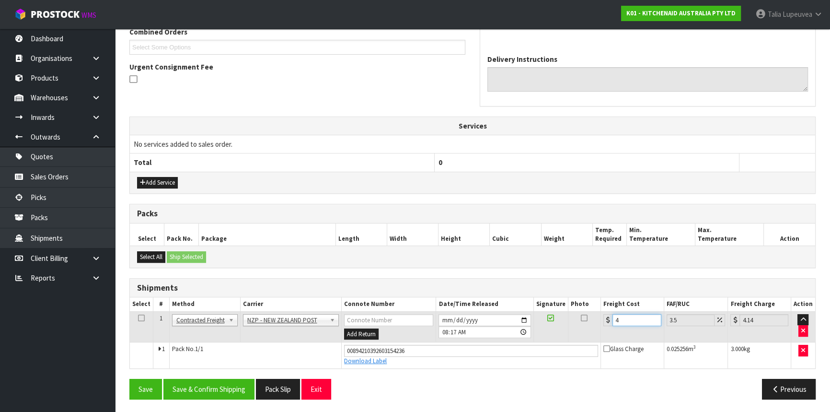
type input "4.45"
type input "4.33"
type input "4.48"
type input "4.33"
click at [206, 384] on button "Save & Confirm Shipping" at bounding box center [208, 389] width 91 height 21
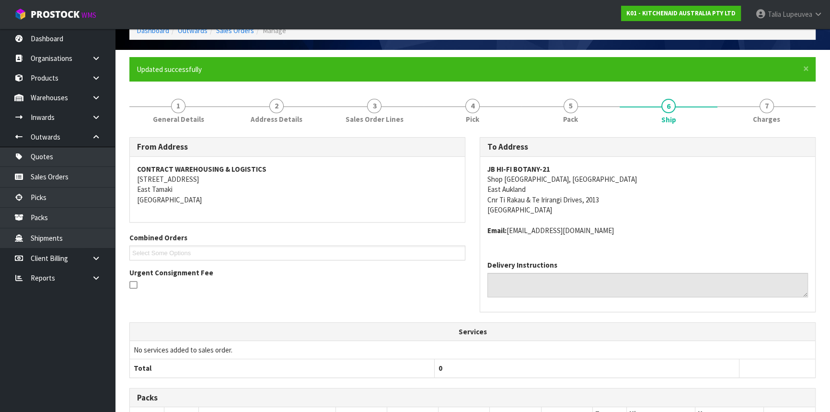
scroll to position [230, 0]
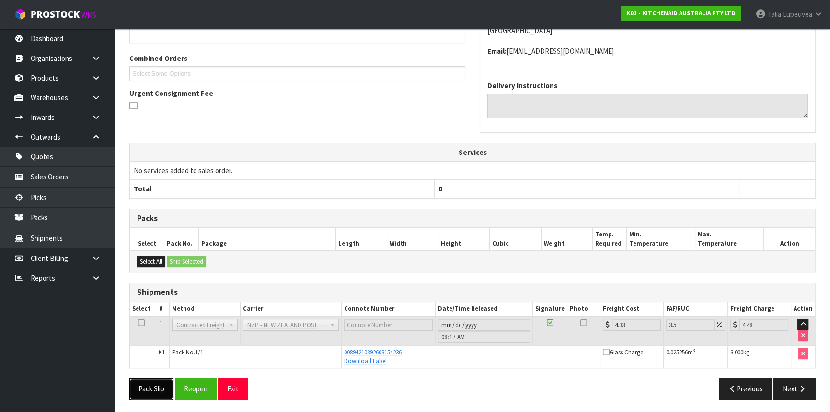
click at [138, 386] on button "Pack Slip" at bounding box center [151, 388] width 44 height 21
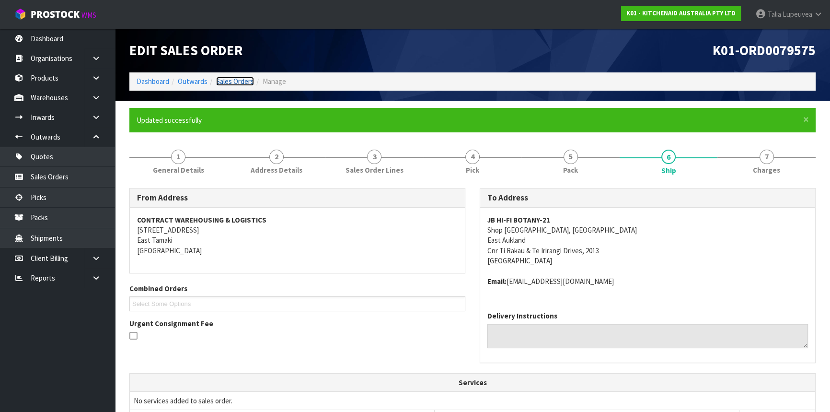
click at [233, 79] on link "Sales Orders" at bounding box center [235, 81] width 38 height 9
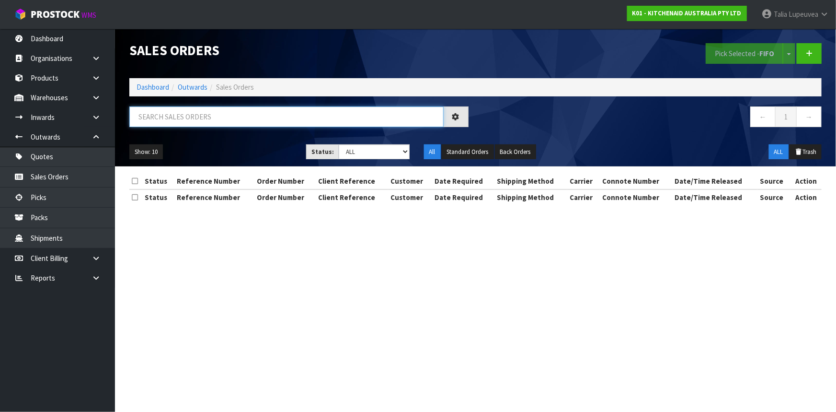
click at [244, 106] on input "text" at bounding box center [286, 116] width 314 height 21
type input "JOB-0413983"
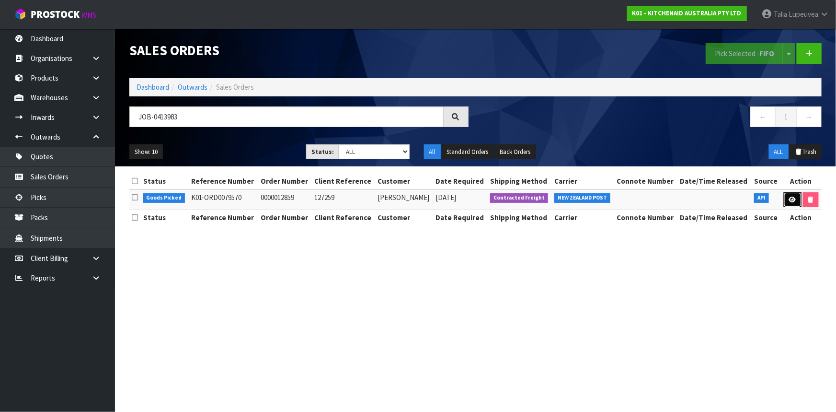
click at [792, 201] on icon at bounding box center [792, 200] width 7 height 6
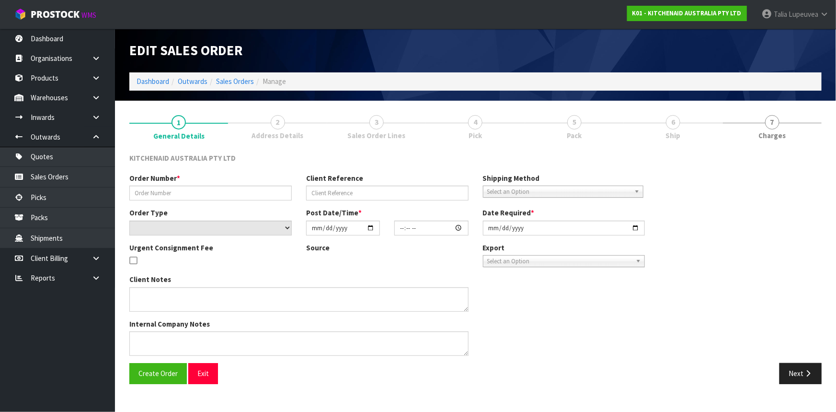
type input "0000012859"
type input "127259"
select select "number:0"
type input "[DATE]"
type input "11:33:18.000"
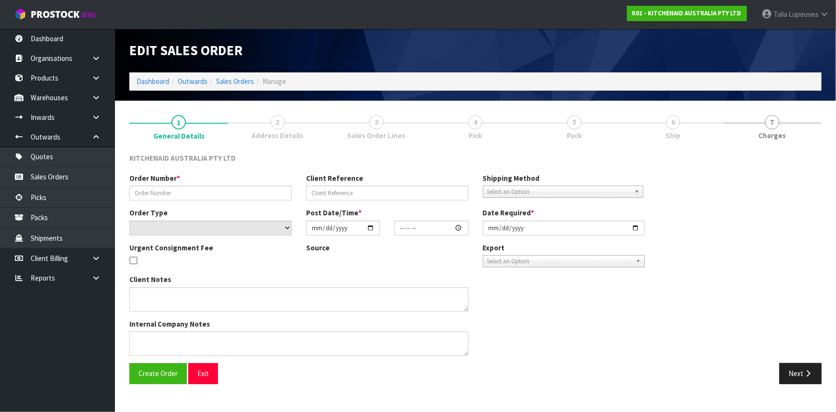
type input "[DATE]"
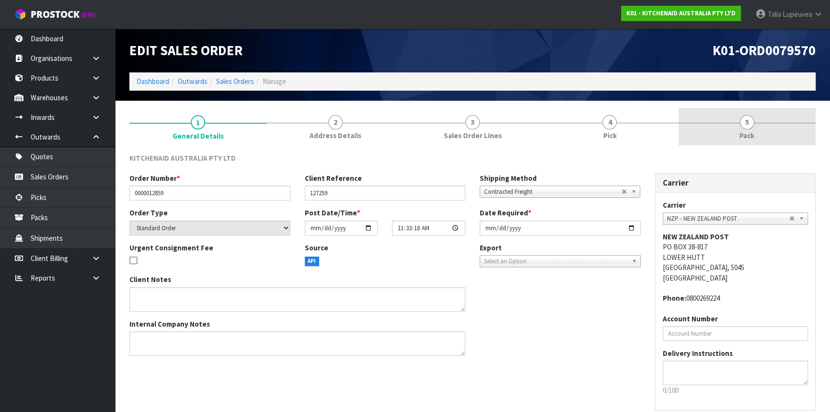
click at [745, 127] on span "5" at bounding box center [747, 122] width 14 height 14
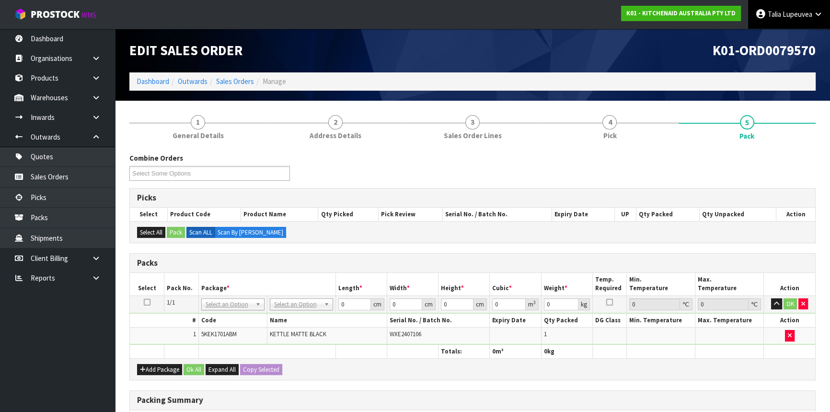
click at [774, 18] on span "Talia" at bounding box center [774, 14] width 13 height 9
click at [771, 39] on link "Logout" at bounding box center [792, 38] width 76 height 13
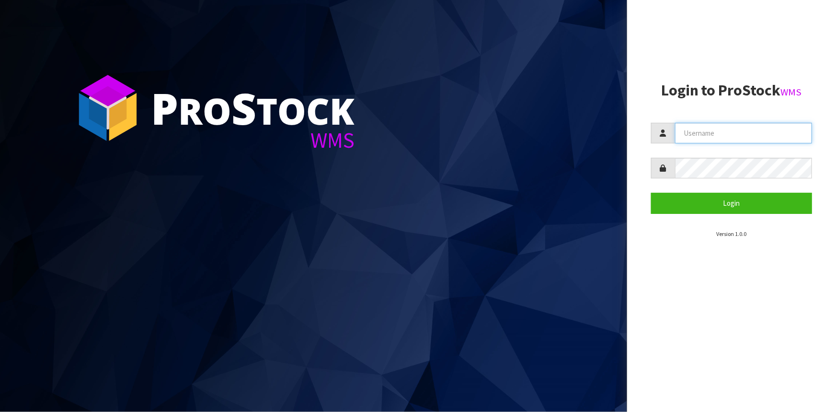
click at [725, 130] on input "text" at bounding box center [743, 133] width 137 height 21
type input "[PERSON_NAME][EMAIL_ADDRESS][DOMAIN_NAME]"
click at [651, 193] on button "Login" at bounding box center [731, 203] width 161 height 21
